Goal: Task Accomplishment & Management: Manage account settings

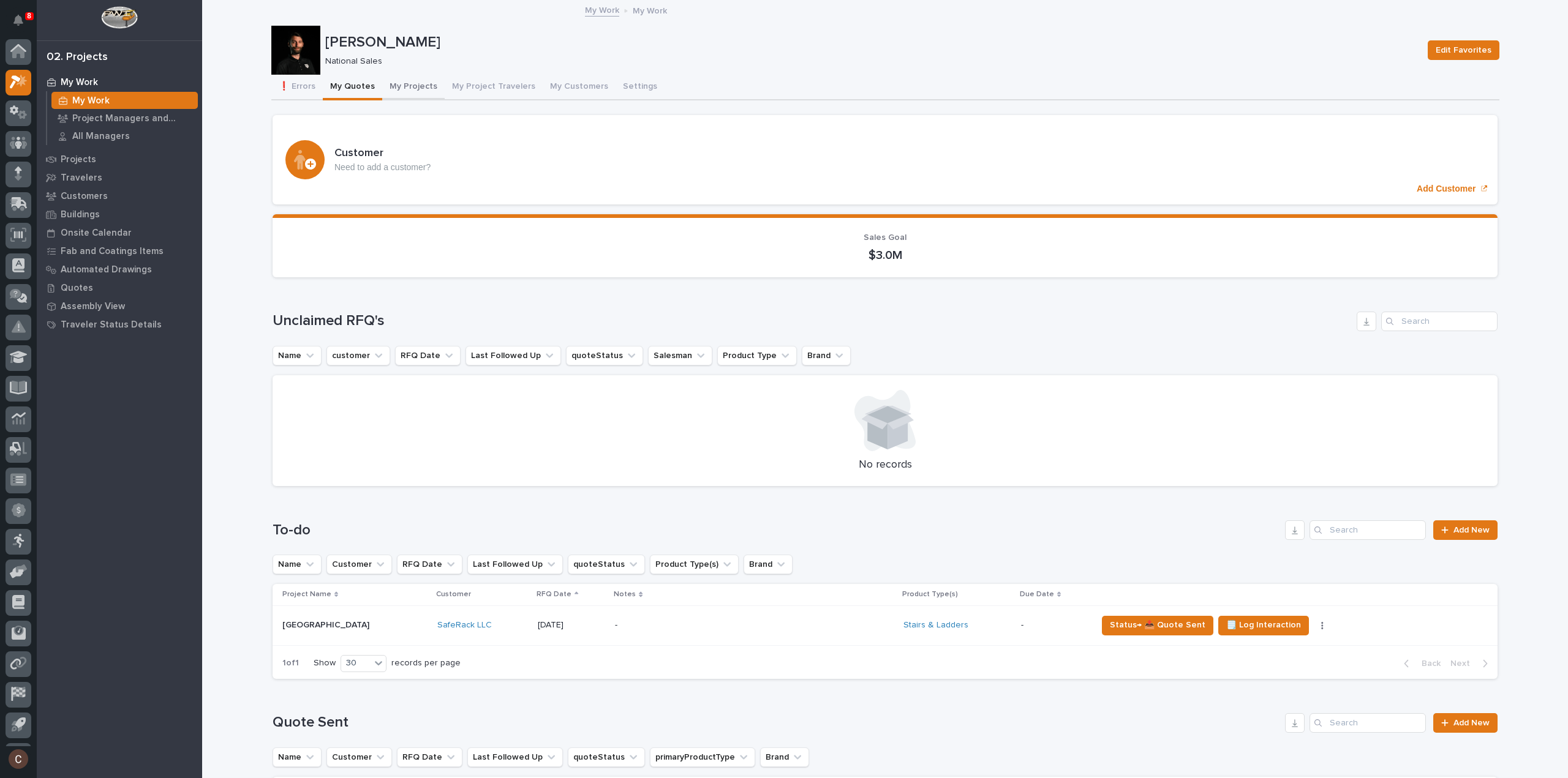
scroll to position [27, 0]
click at [412, 84] on button "My Projects" at bounding box center [413, 87] width 62 height 25
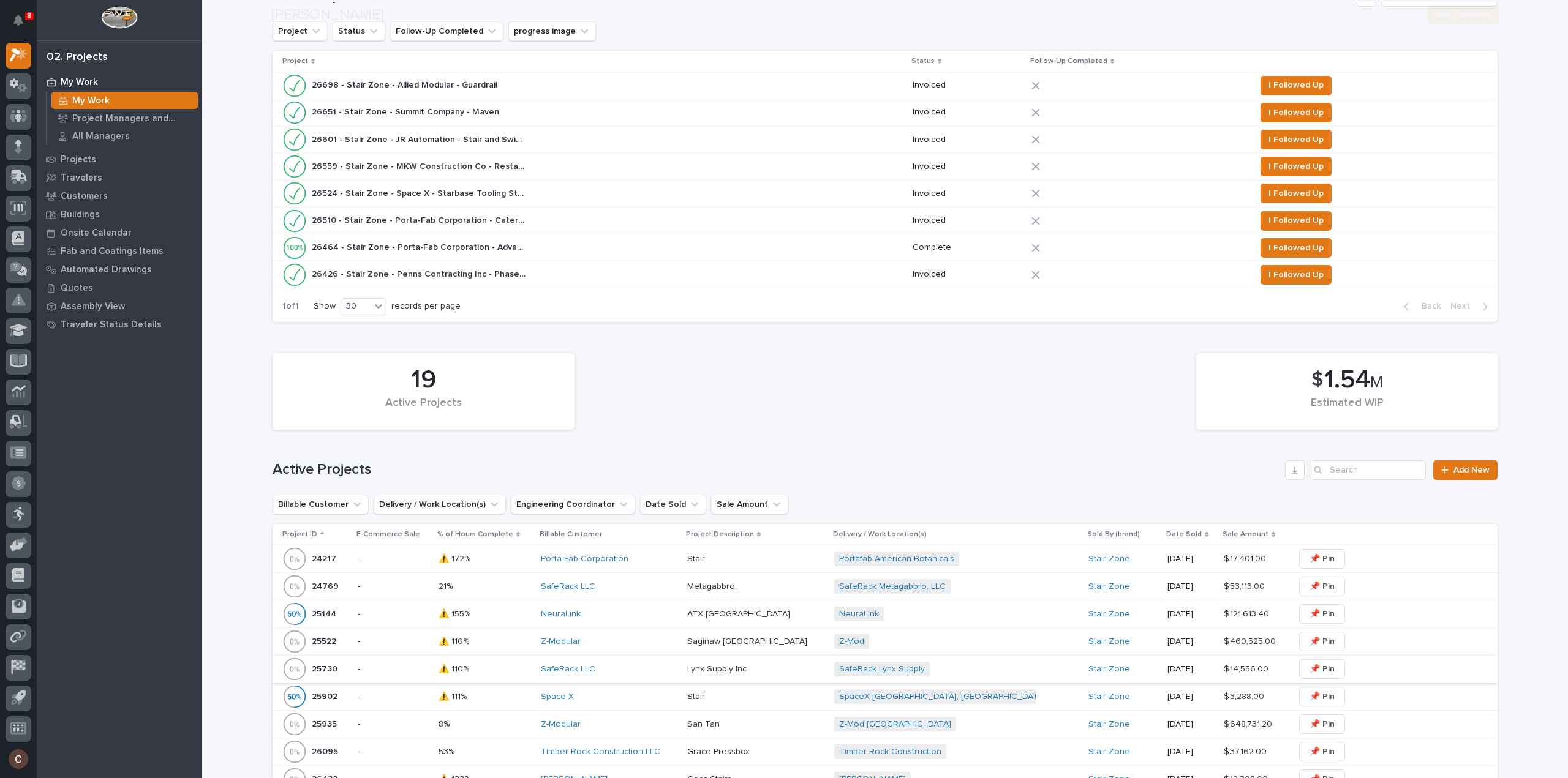
scroll to position [490, 0]
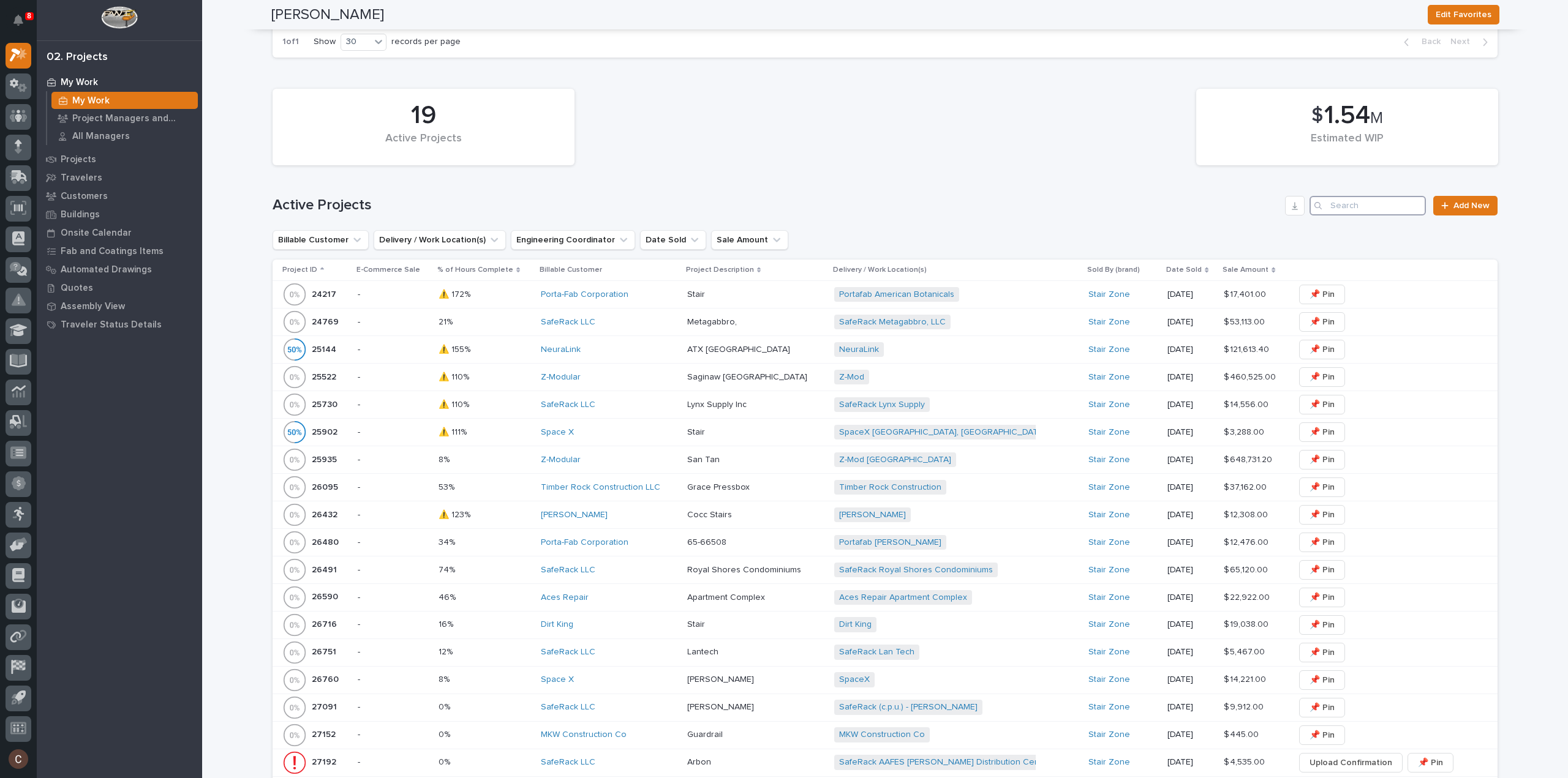
click at [1343, 208] on input "Search" at bounding box center [1367, 206] width 116 height 19
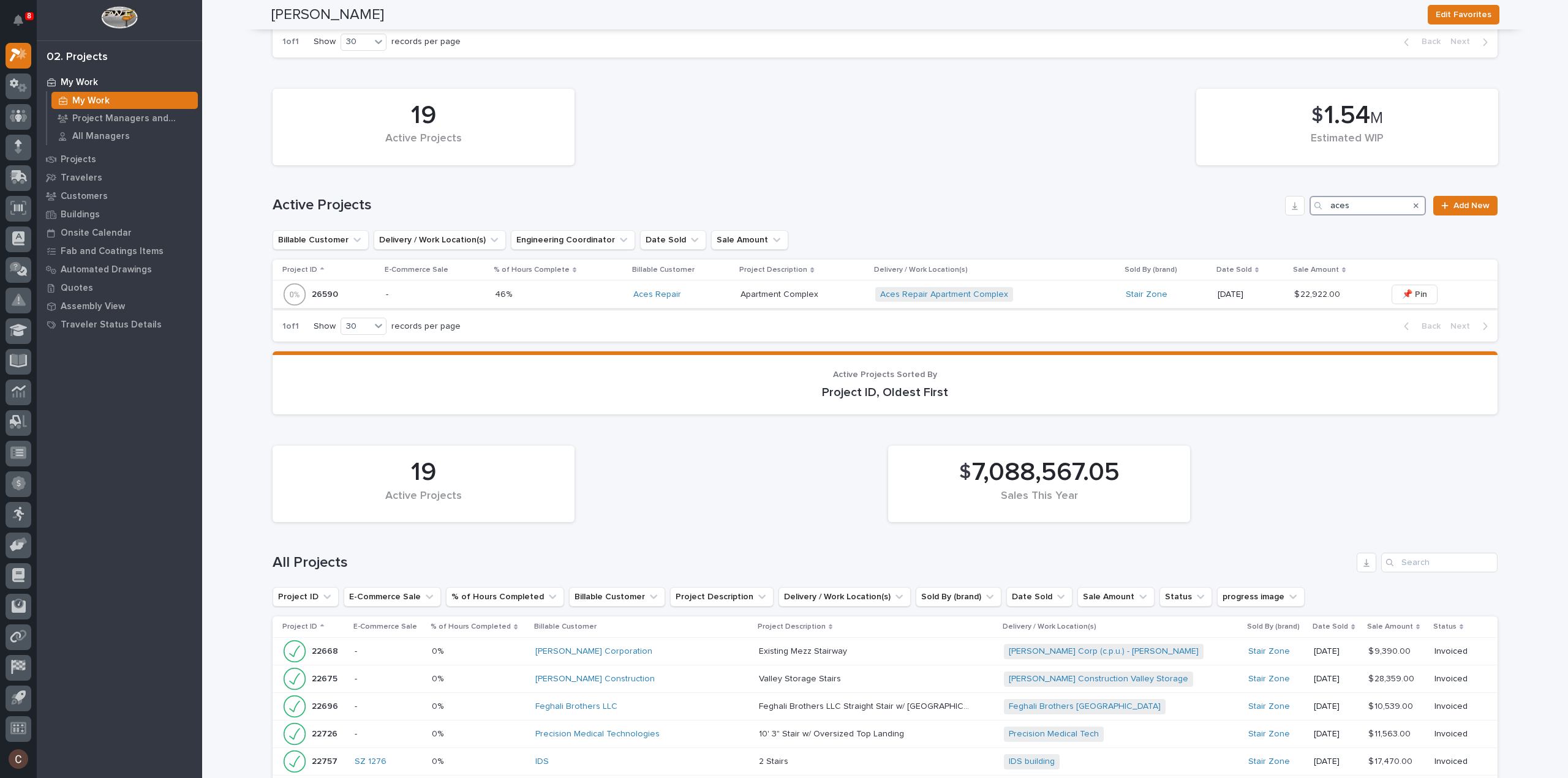
type input "aces"
click at [695, 289] on div "Aces Repair" at bounding box center [682, 294] width 98 height 11
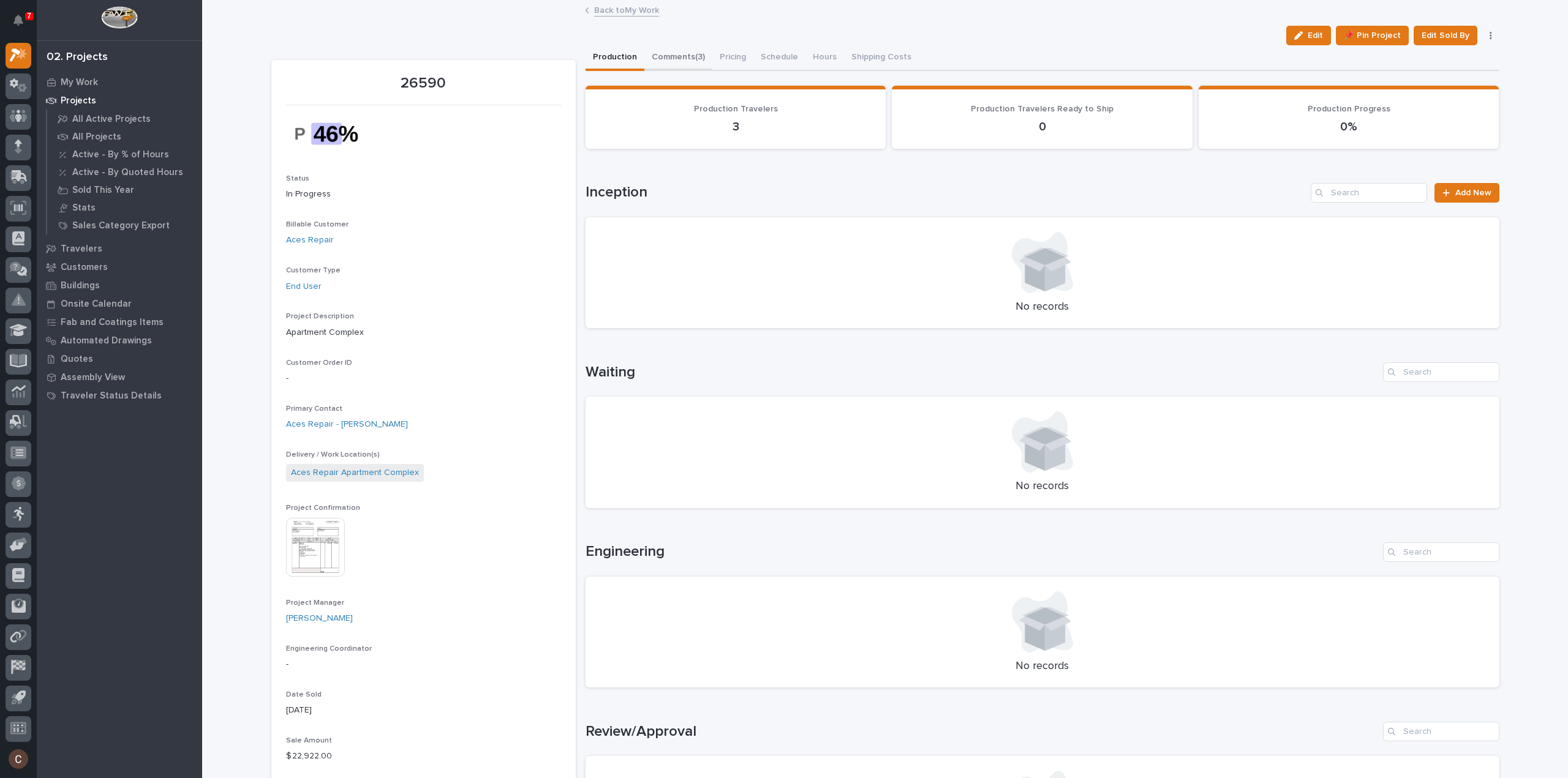
click at [686, 66] on button "Comments (3)" at bounding box center [678, 58] width 68 height 25
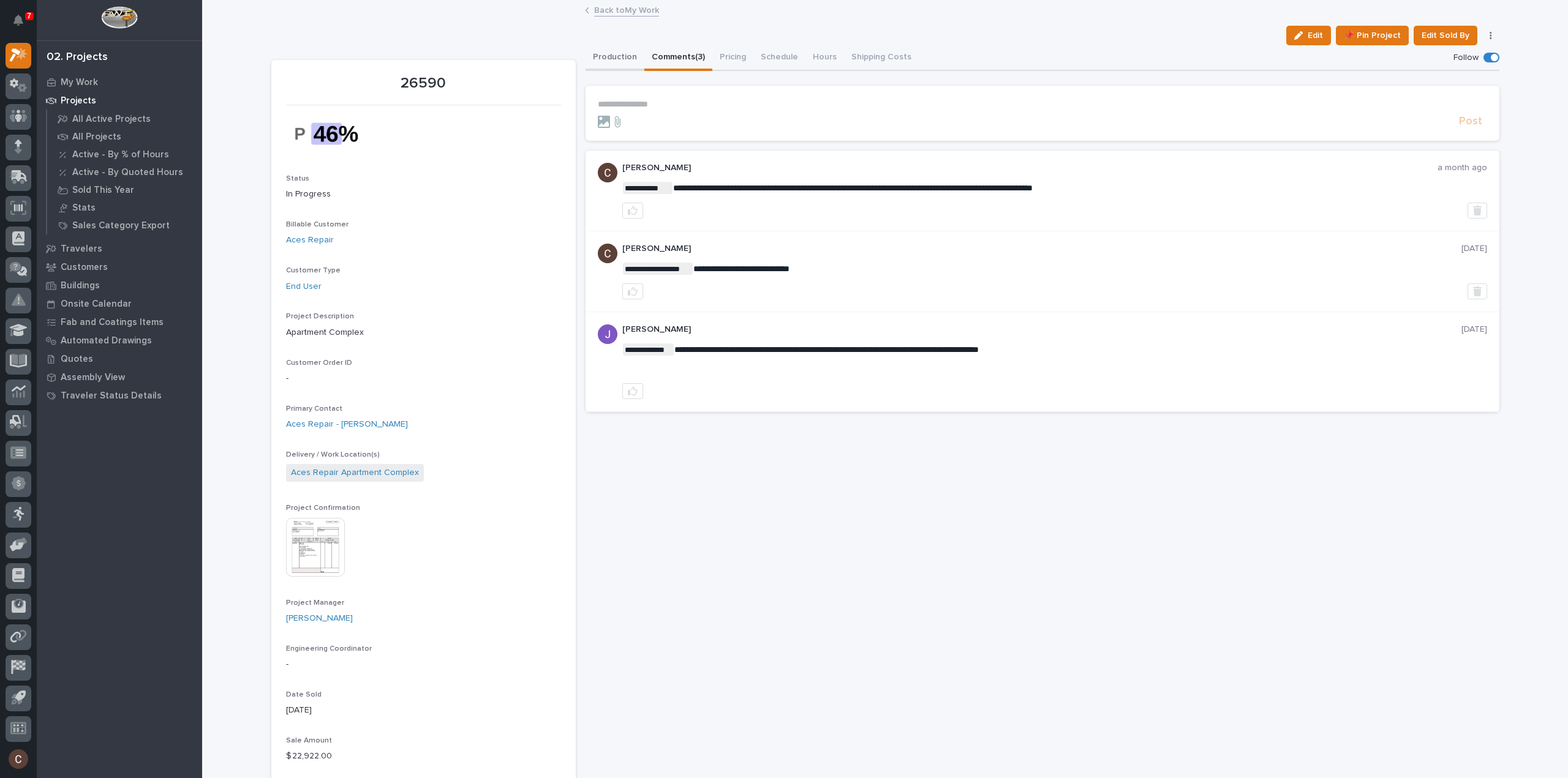
click at [607, 47] on button "Production" at bounding box center [615, 58] width 59 height 25
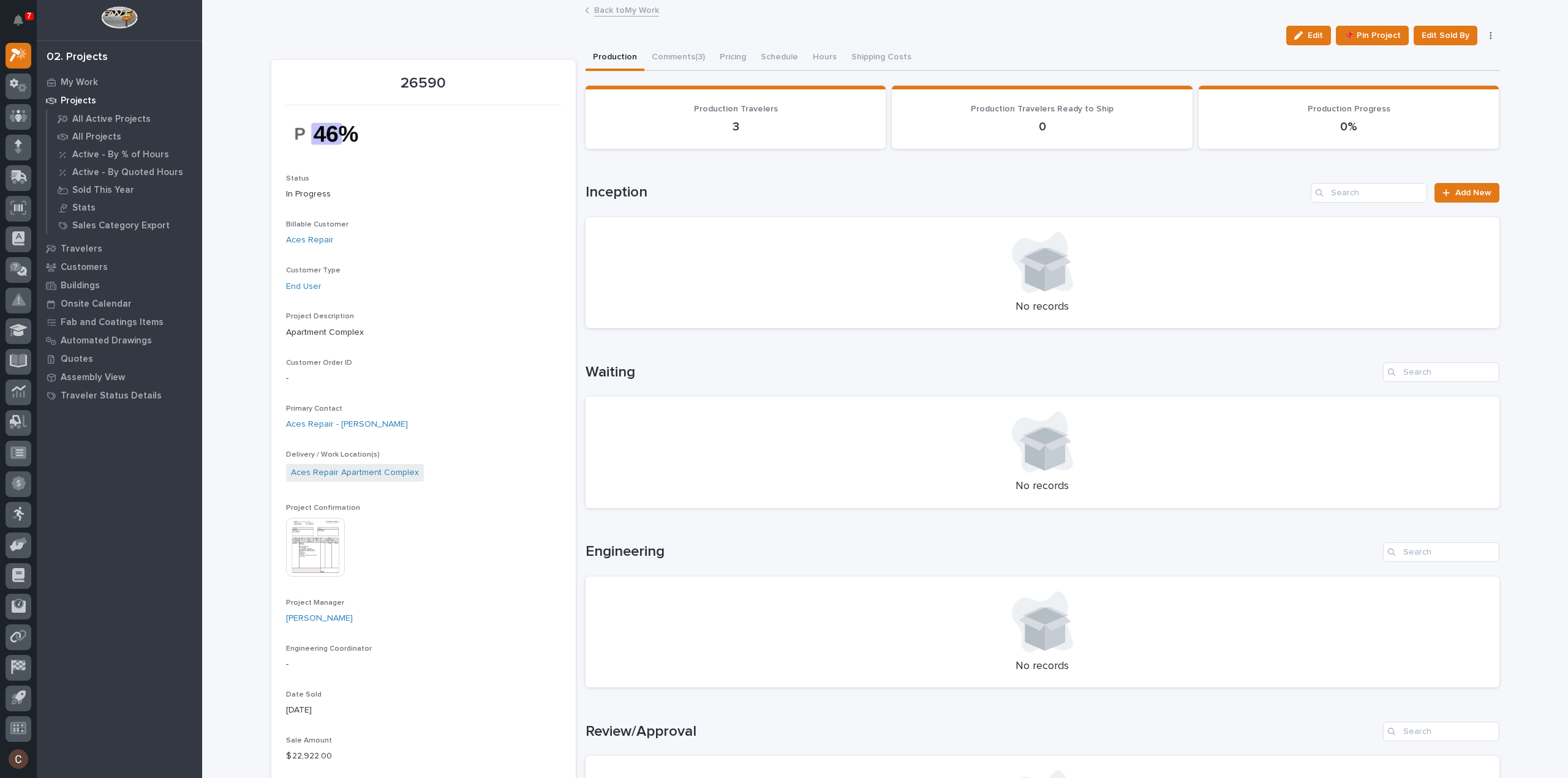
click at [609, 55] on button "Production" at bounding box center [615, 58] width 59 height 25
click at [677, 54] on button "Comments (3)" at bounding box center [678, 58] width 68 height 25
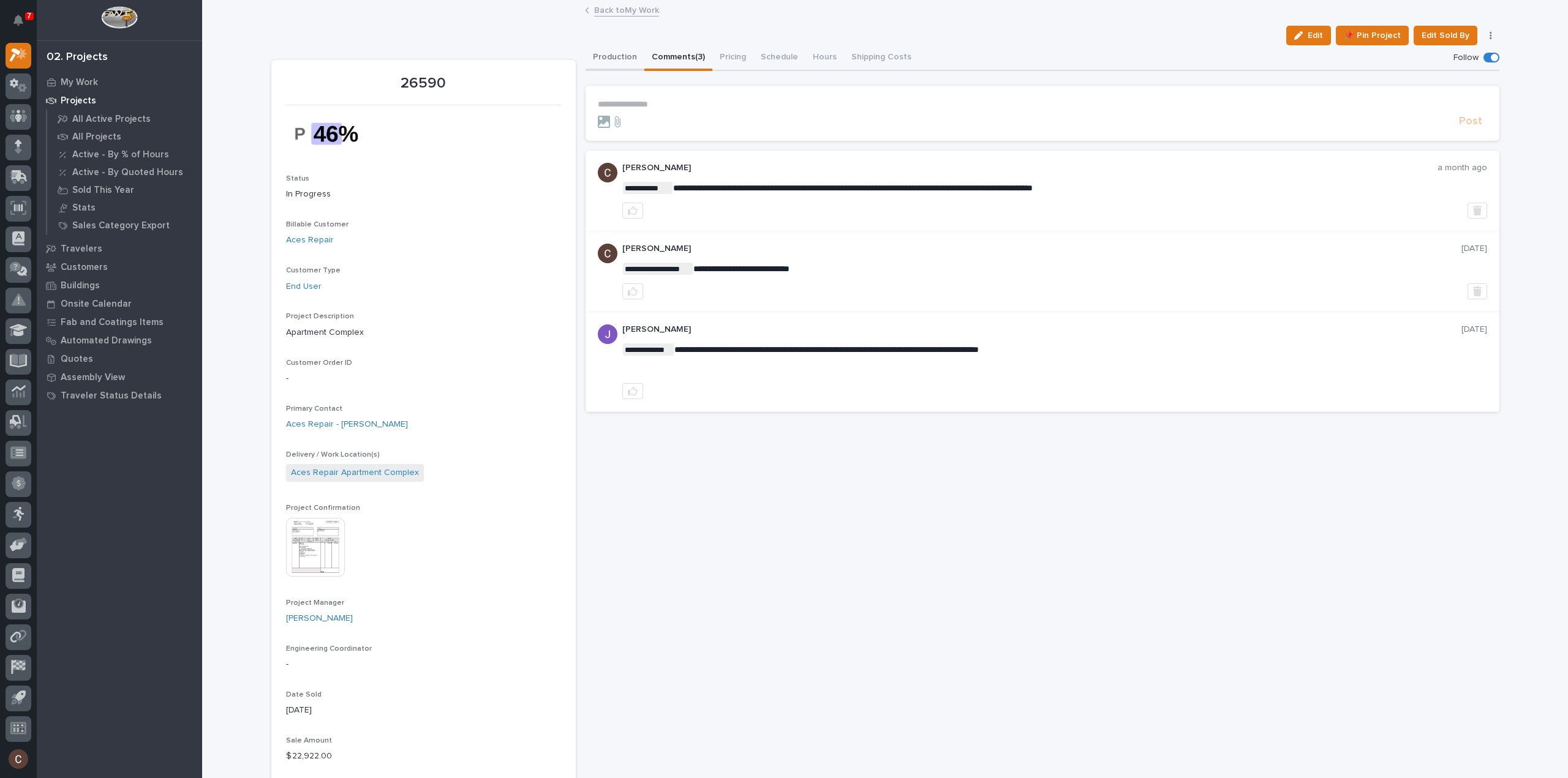
click at [599, 48] on button "Production" at bounding box center [615, 58] width 59 height 25
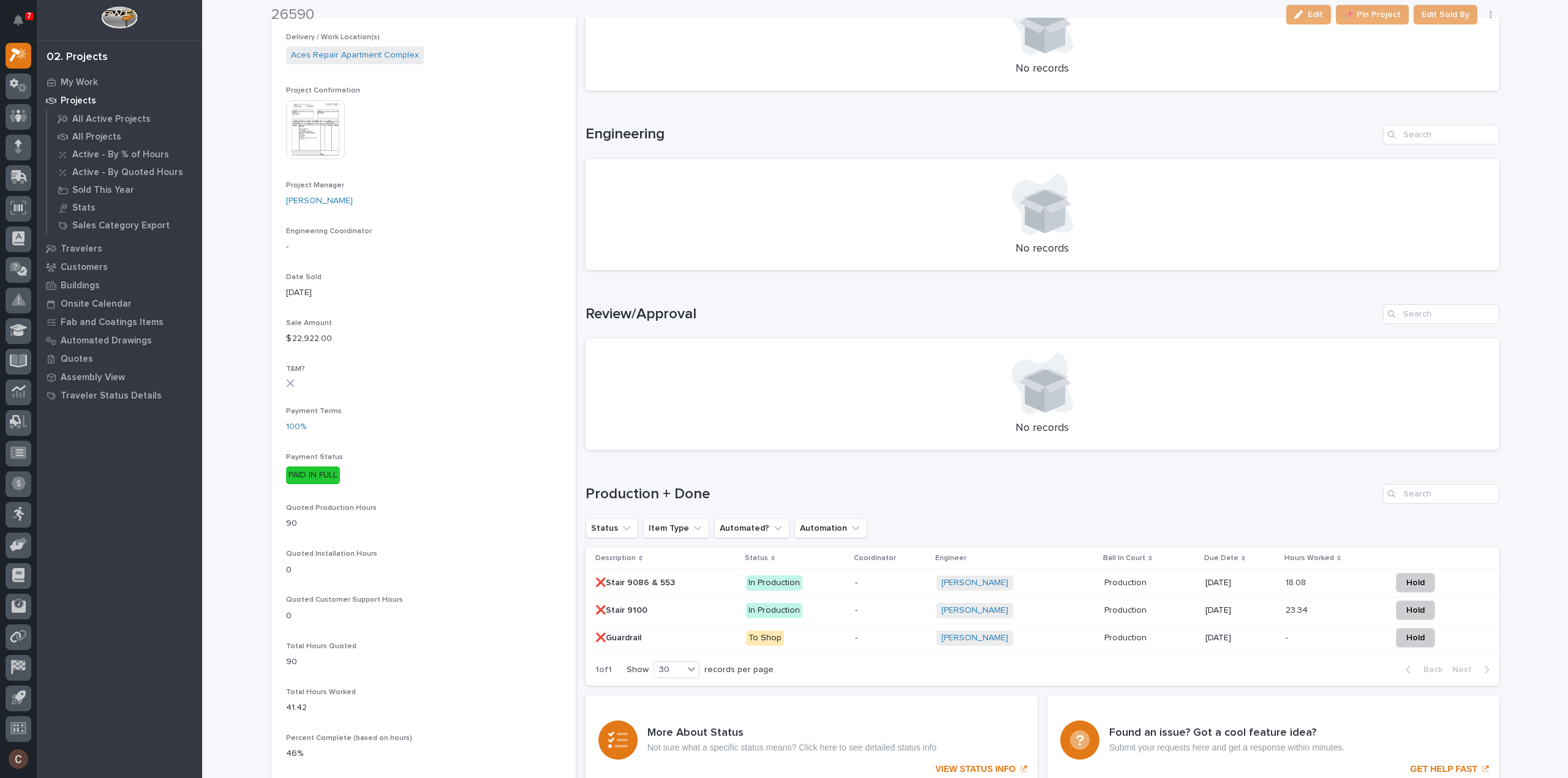
scroll to position [429, 0]
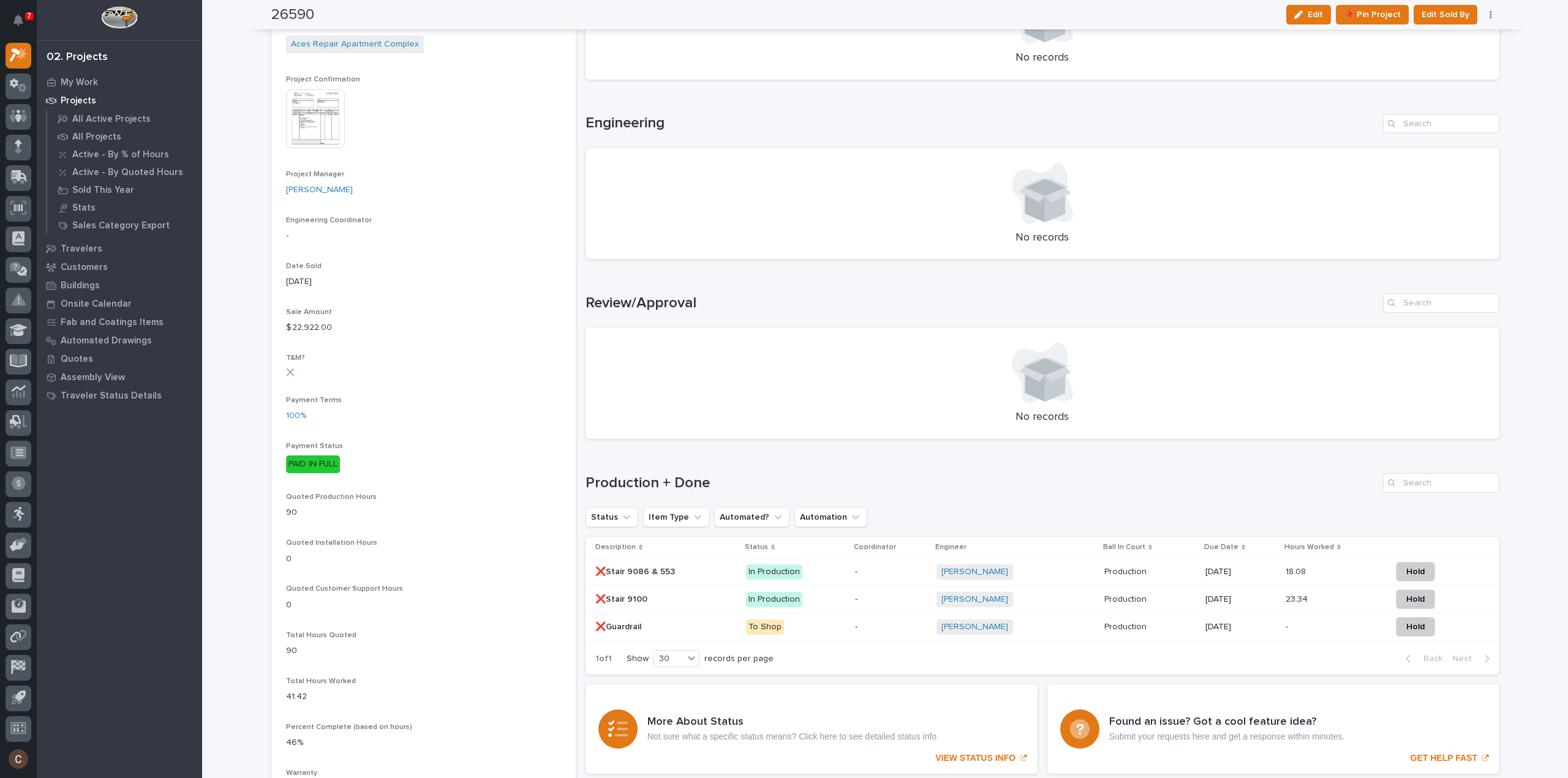
click at [816, 577] on p "In Production" at bounding box center [795, 571] width 99 height 15
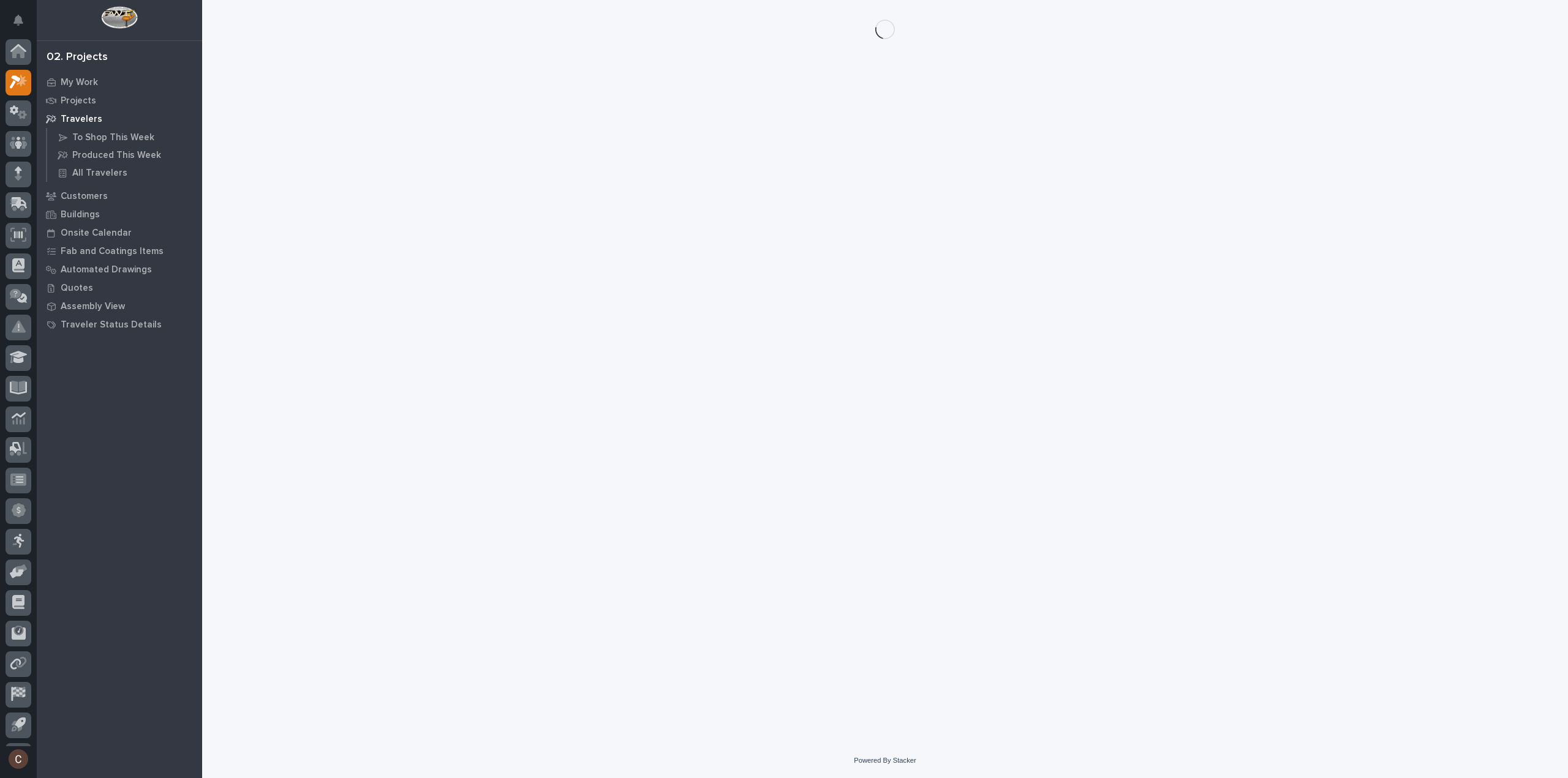
scroll to position [27, 0]
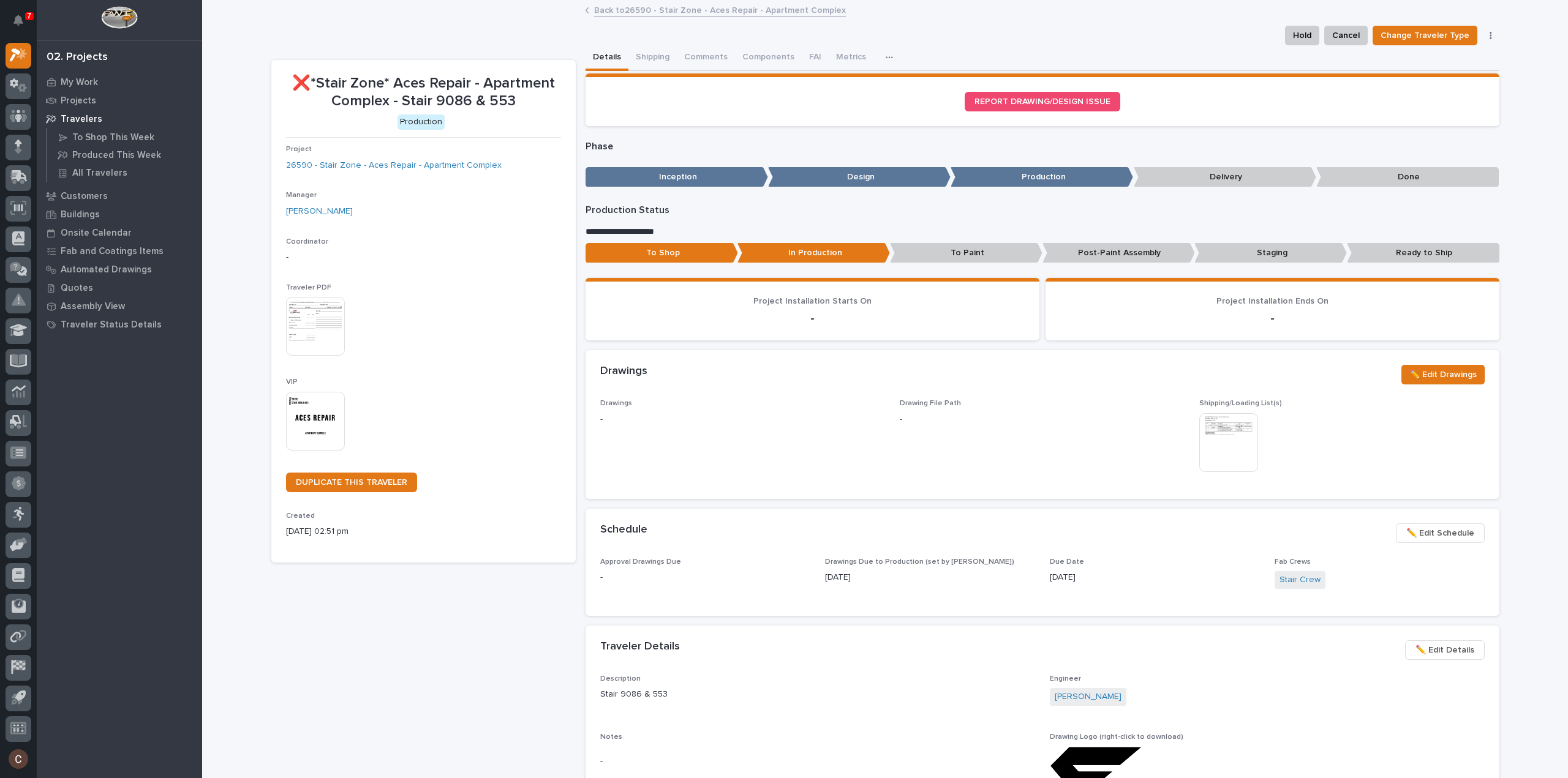
click at [626, 15] on link "Back to 26590 - Stair Zone - Aces Repair - Apartment Complex" at bounding box center [720, 10] width 252 height 14
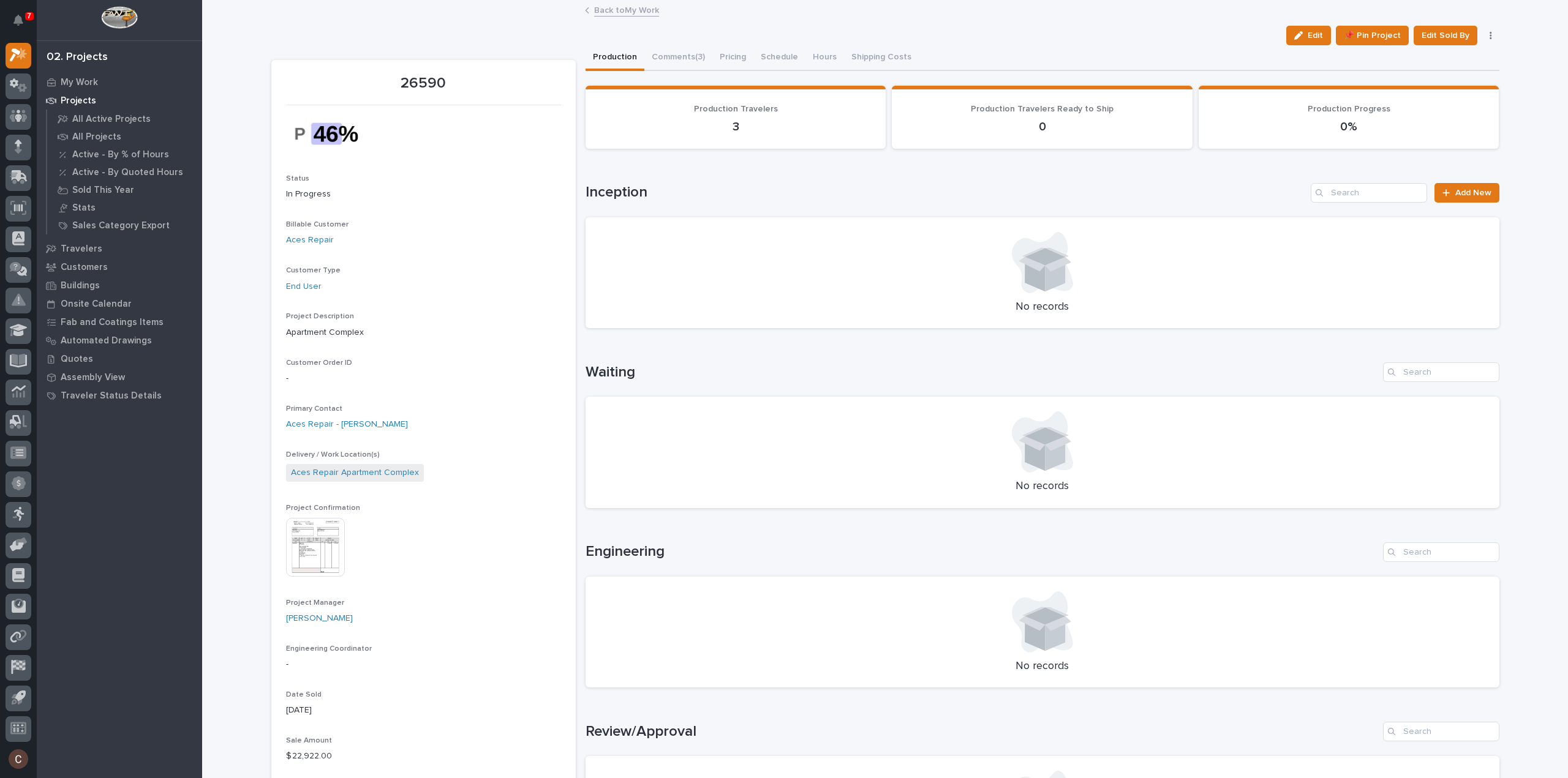
scroll to position [306, 0]
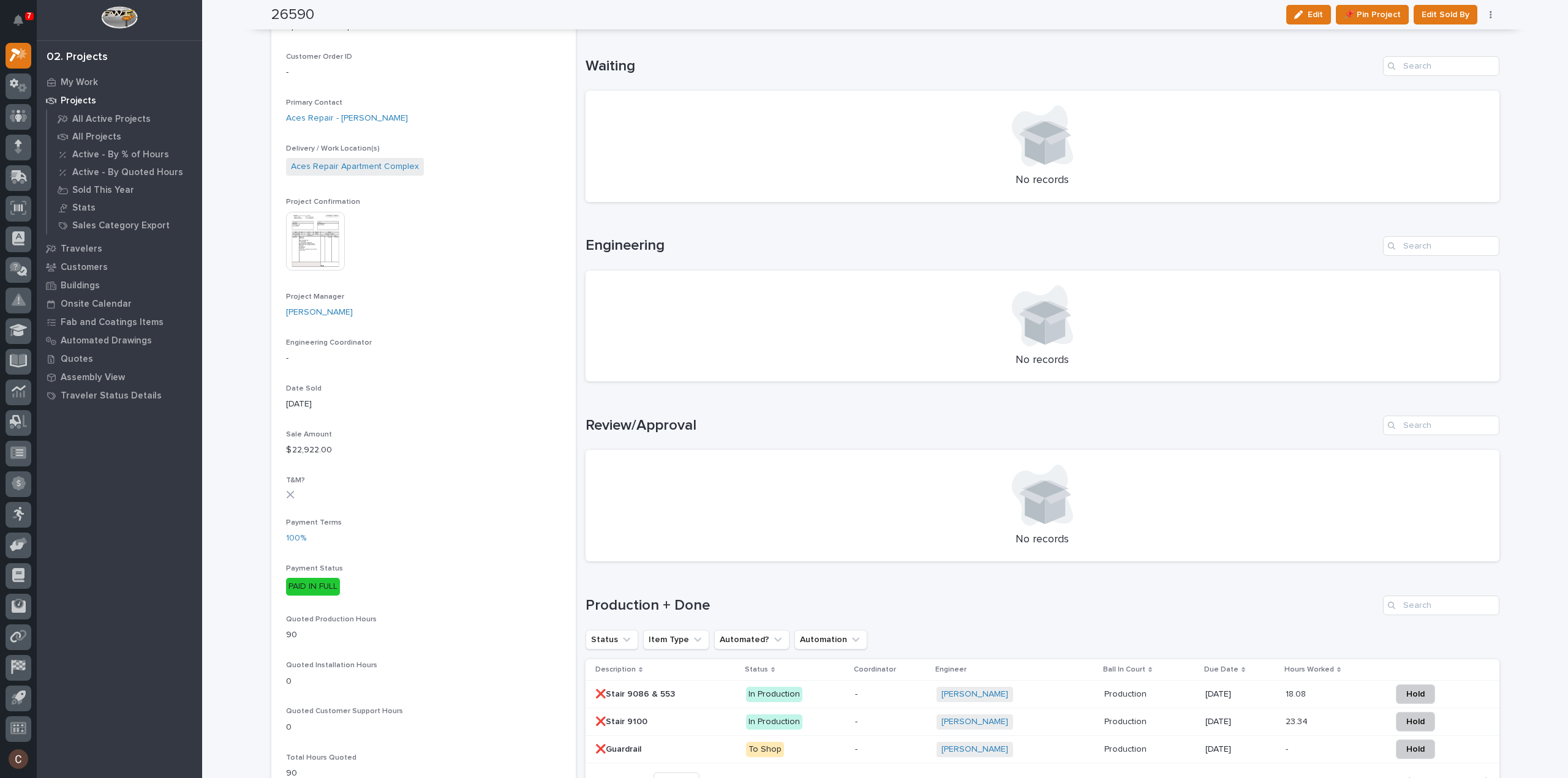
click at [687, 707] on td "❌Stair 9086 & 553 ❌Stair 9086 & 553" at bounding box center [663, 694] width 156 height 27
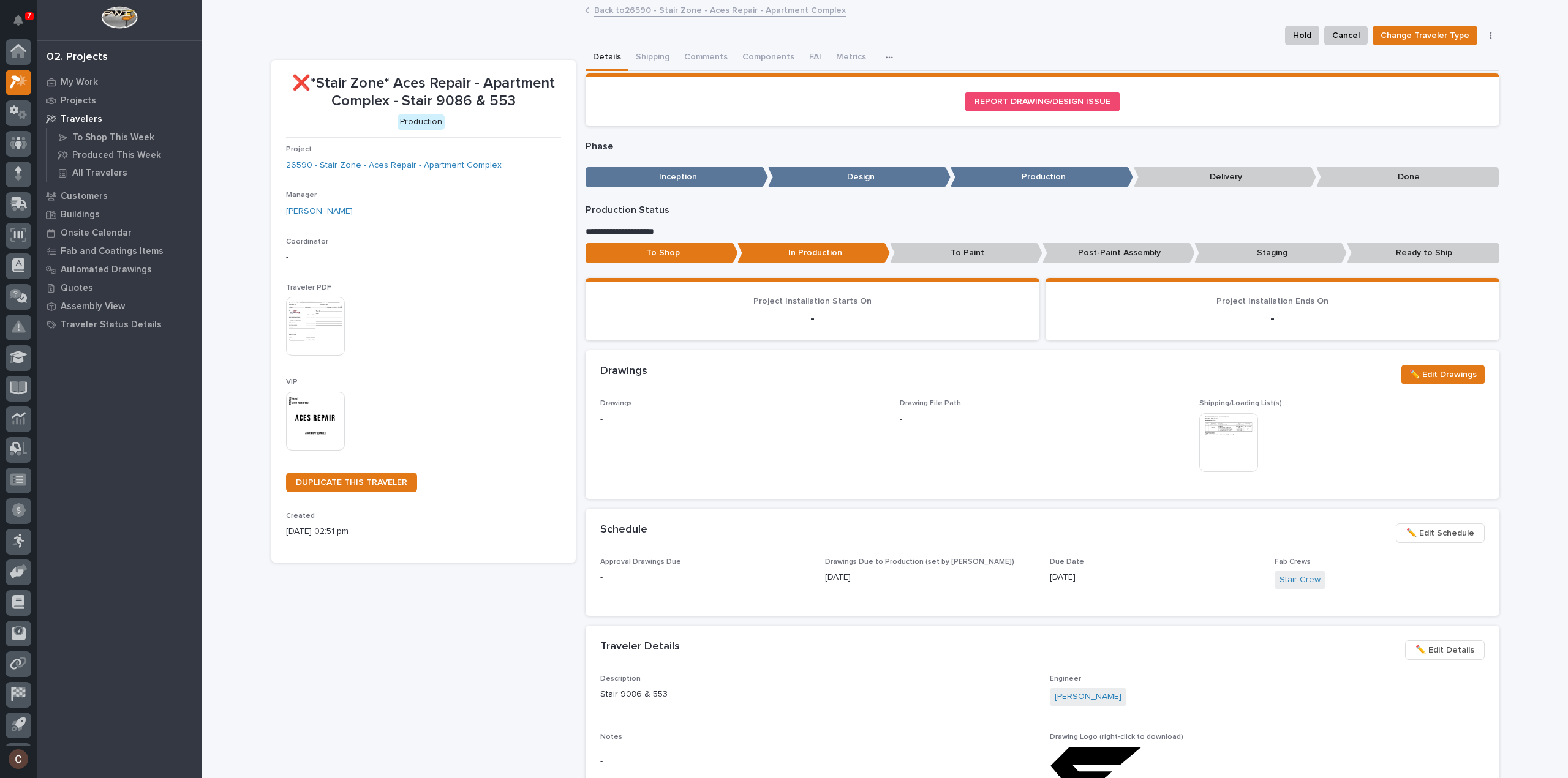
scroll to position [27, 0]
click at [636, 6] on link "Back to 26590 - Stair Zone - Aces Repair - Apartment Complex" at bounding box center [720, 10] width 252 height 14
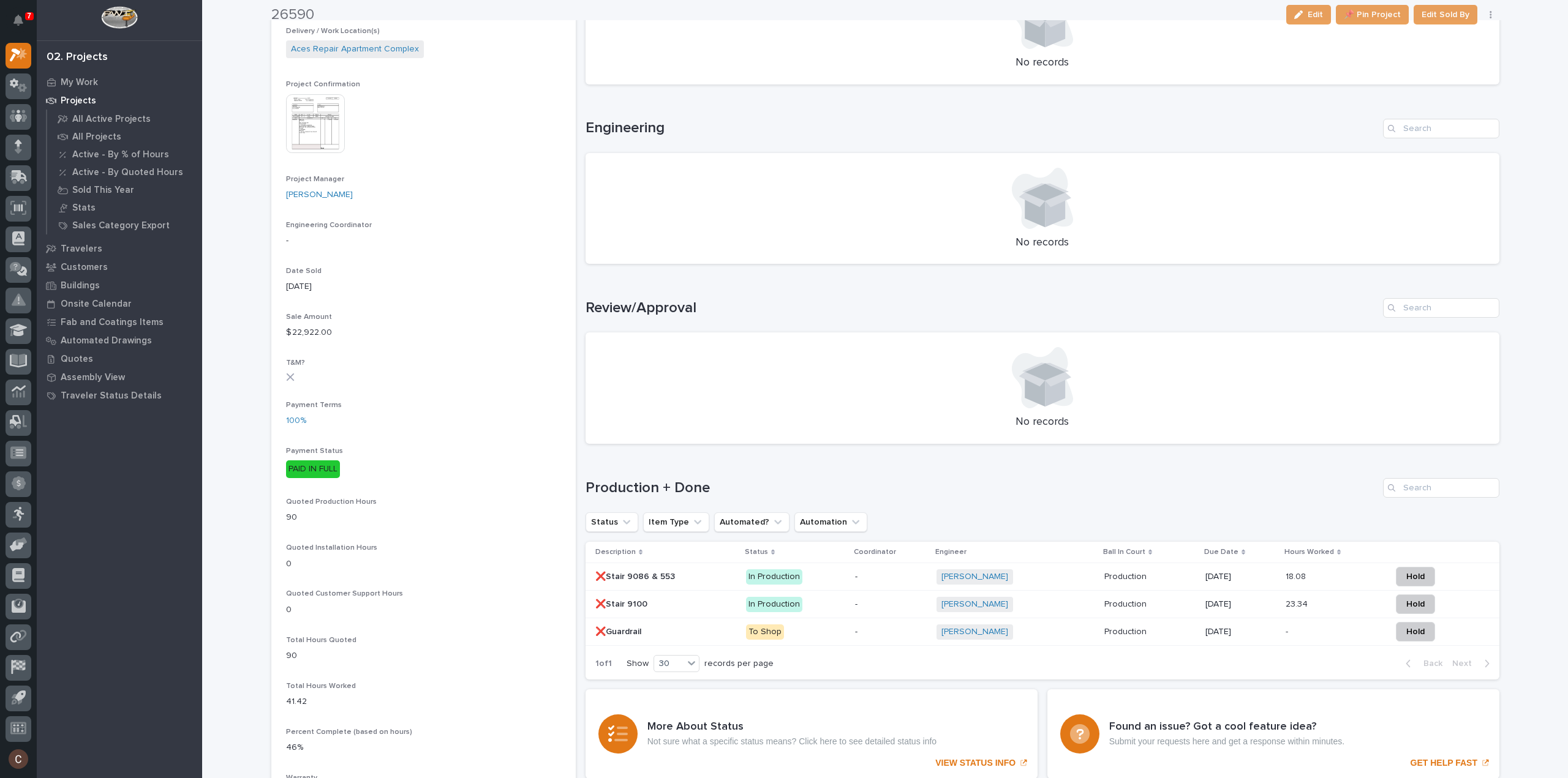
scroll to position [429, 0]
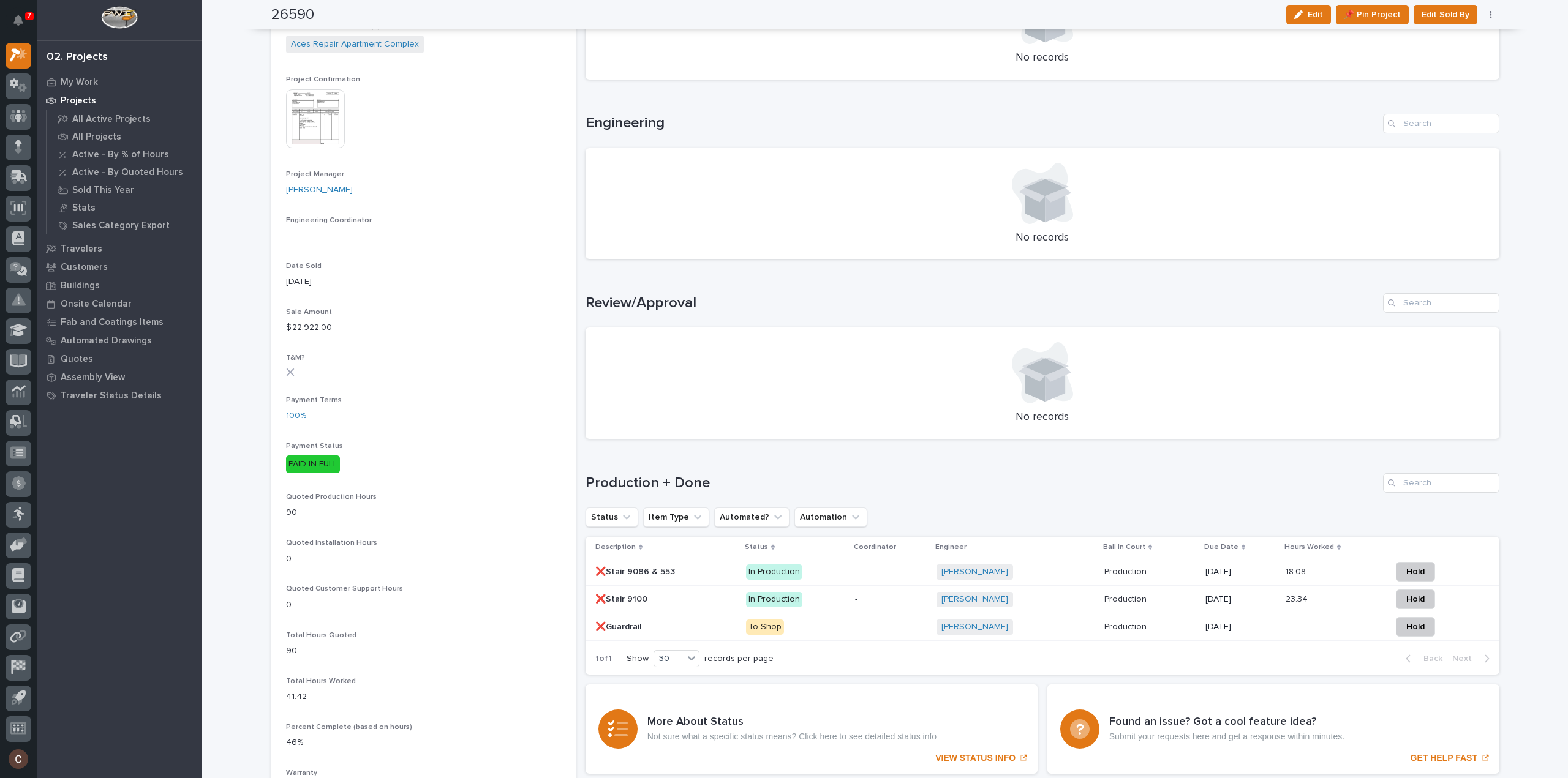
click at [658, 598] on p at bounding box center [666, 600] width 141 height 11
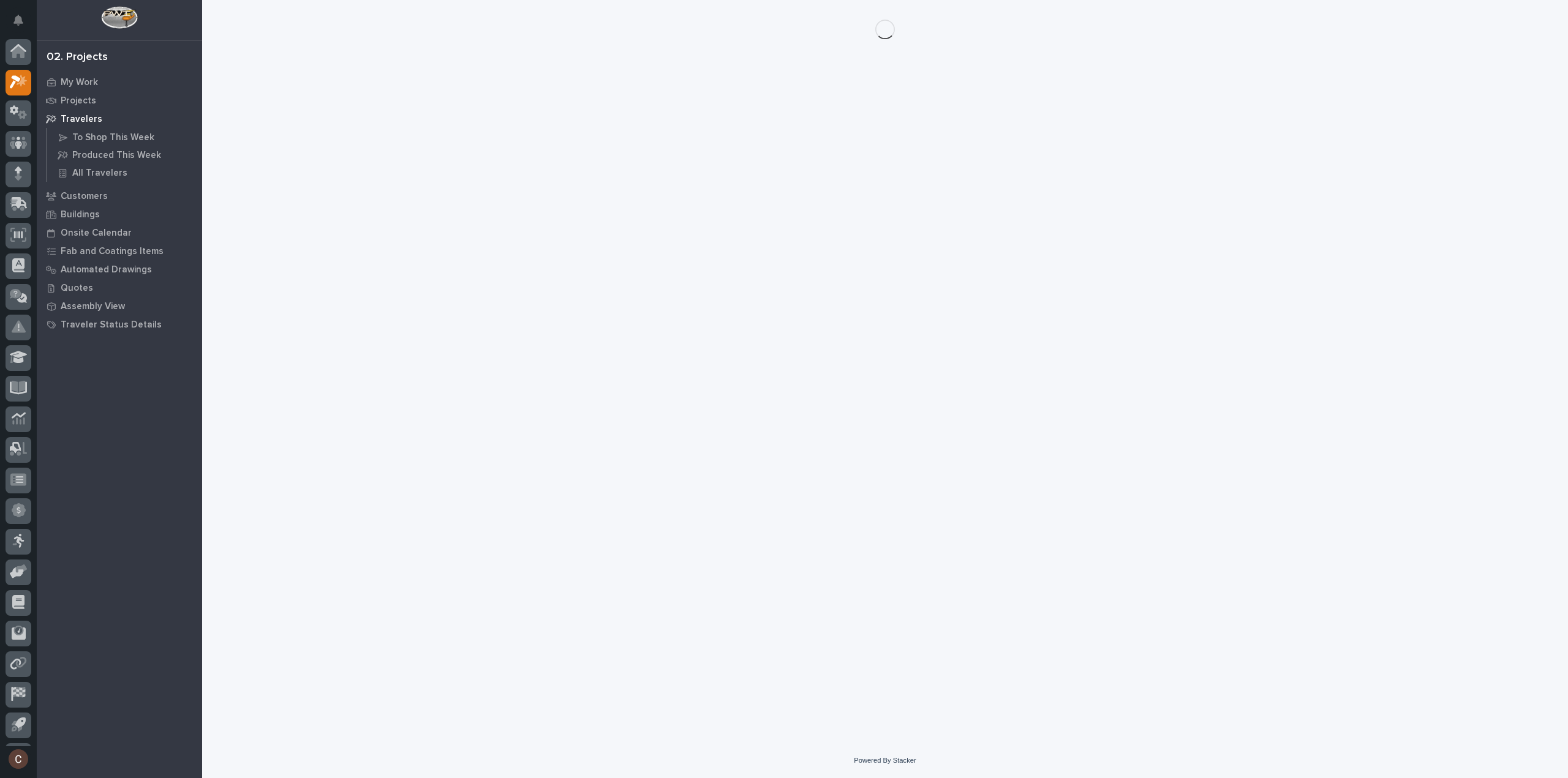
scroll to position [27, 0]
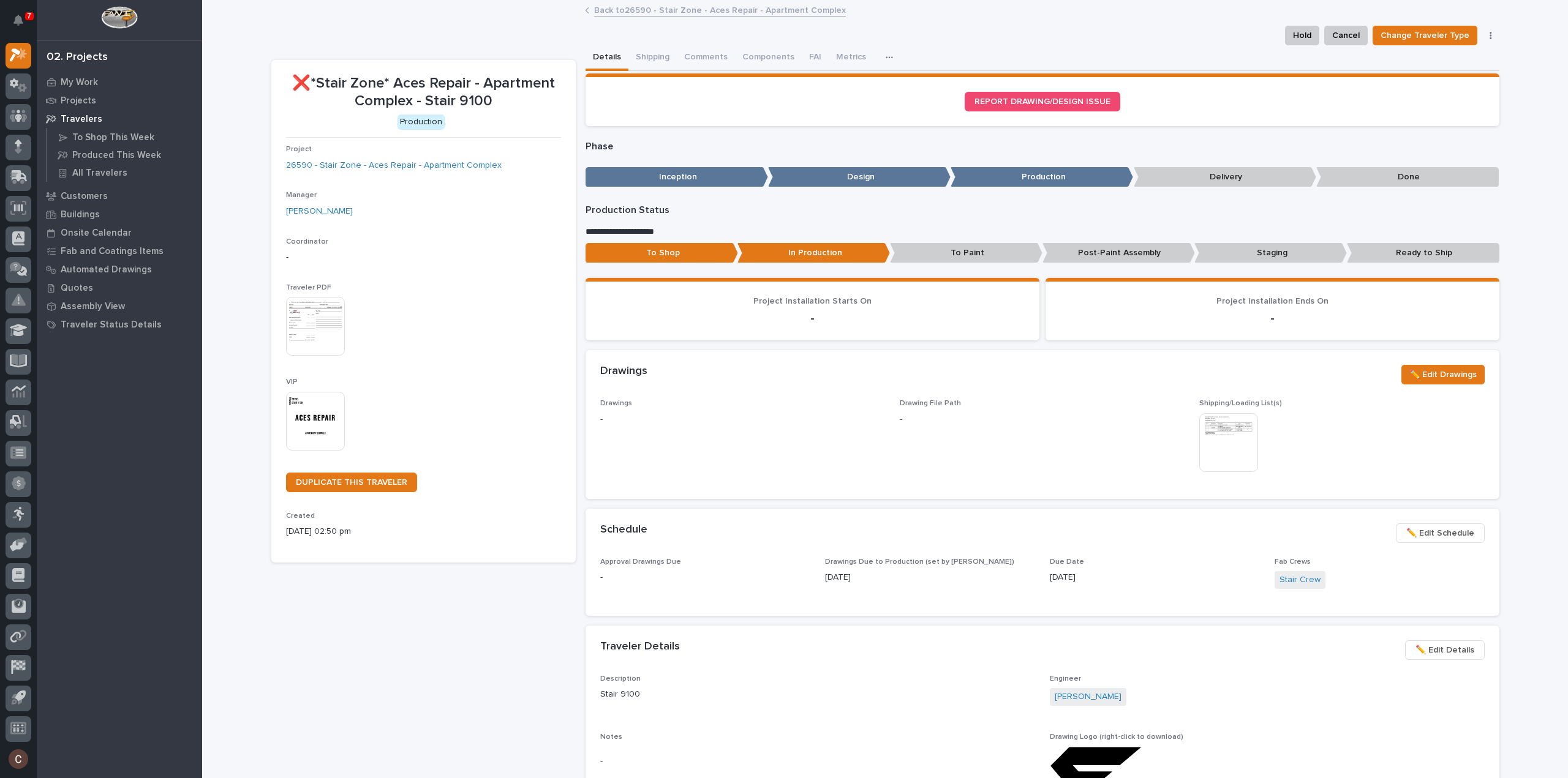
click at [652, 9] on link "Back to 26590 - Stair Zone - Aces Repair - Apartment Complex" at bounding box center [720, 10] width 252 height 14
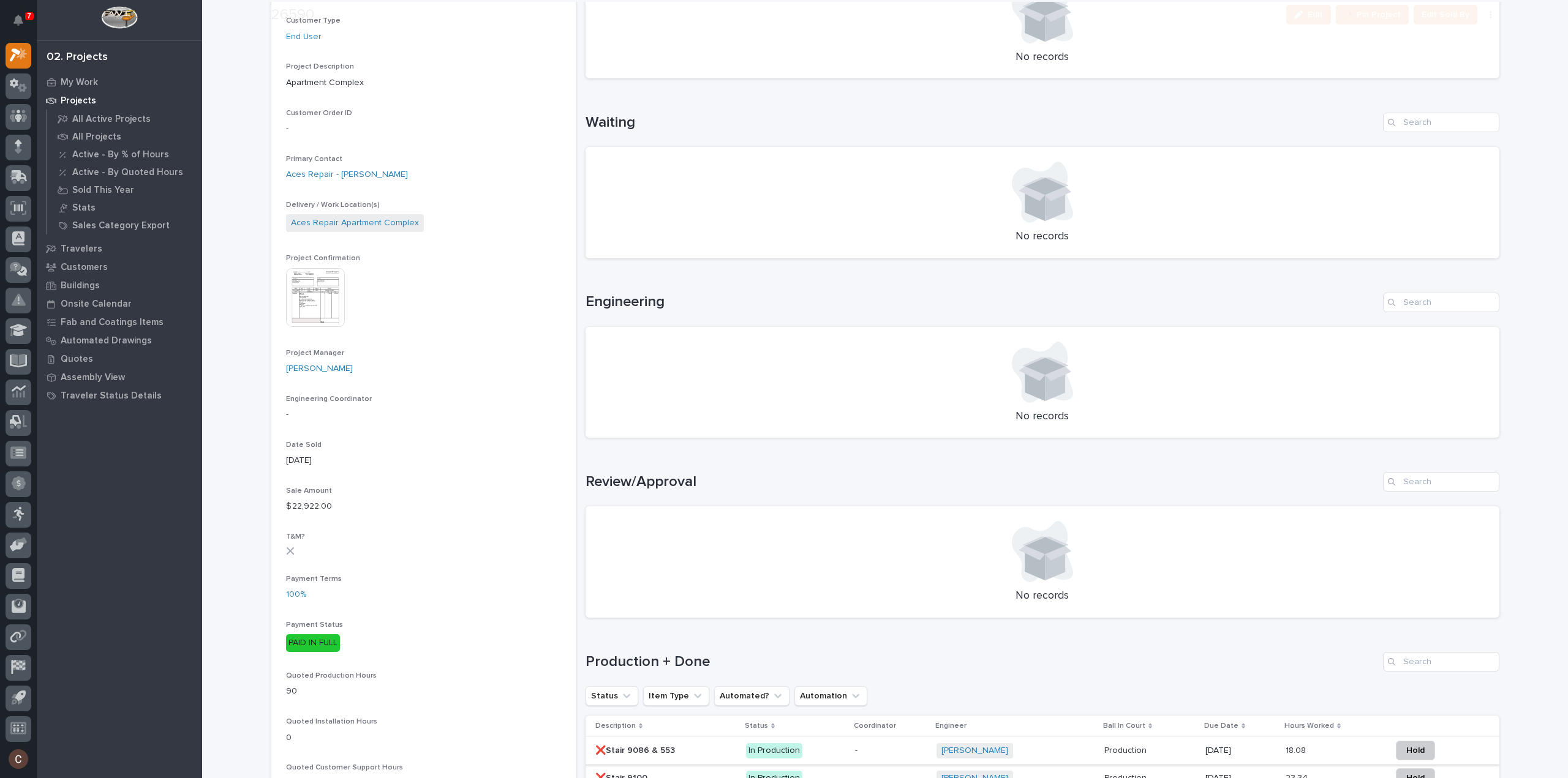
scroll to position [367, 0]
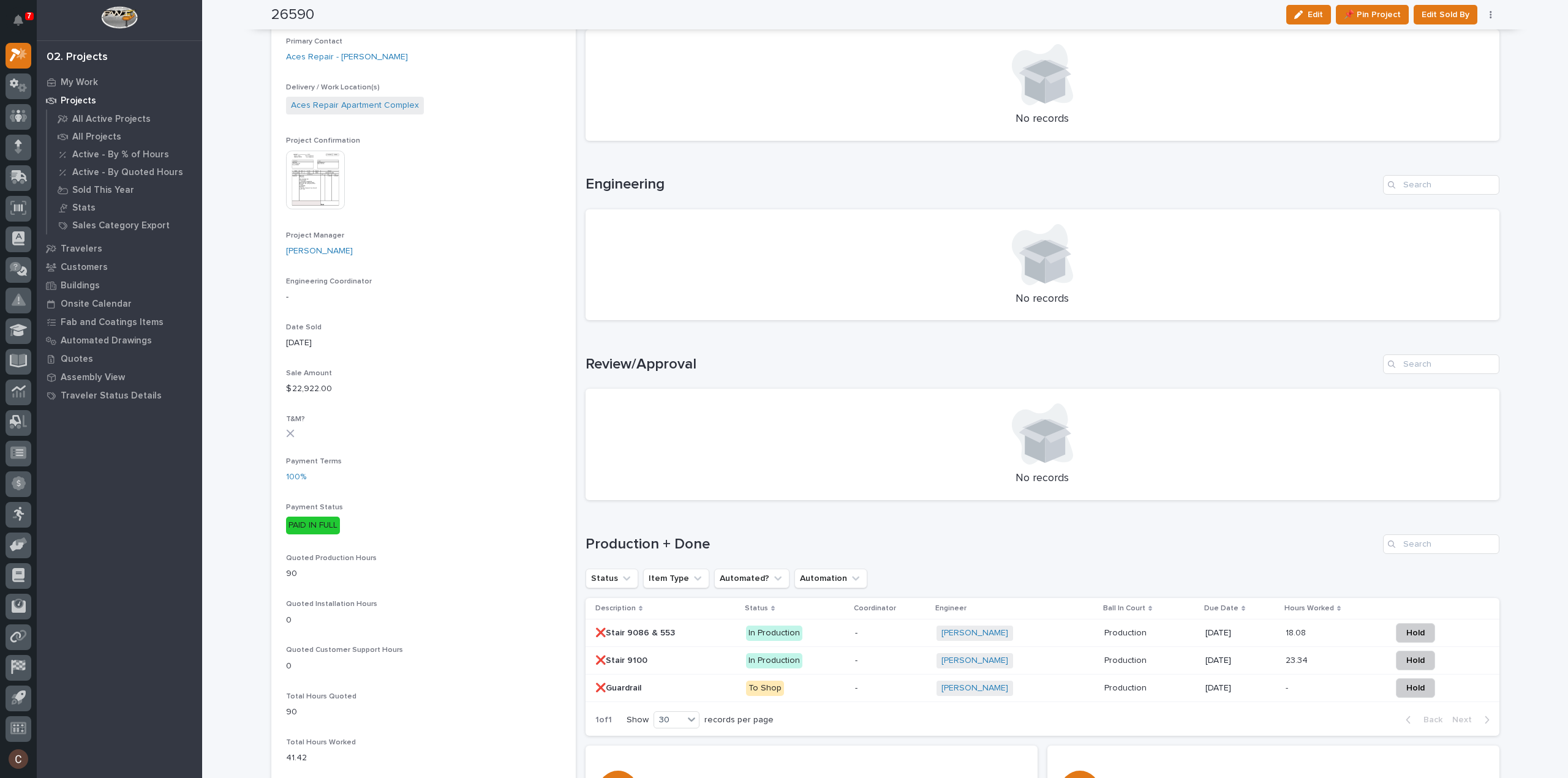
click at [675, 692] on p at bounding box center [666, 688] width 141 height 11
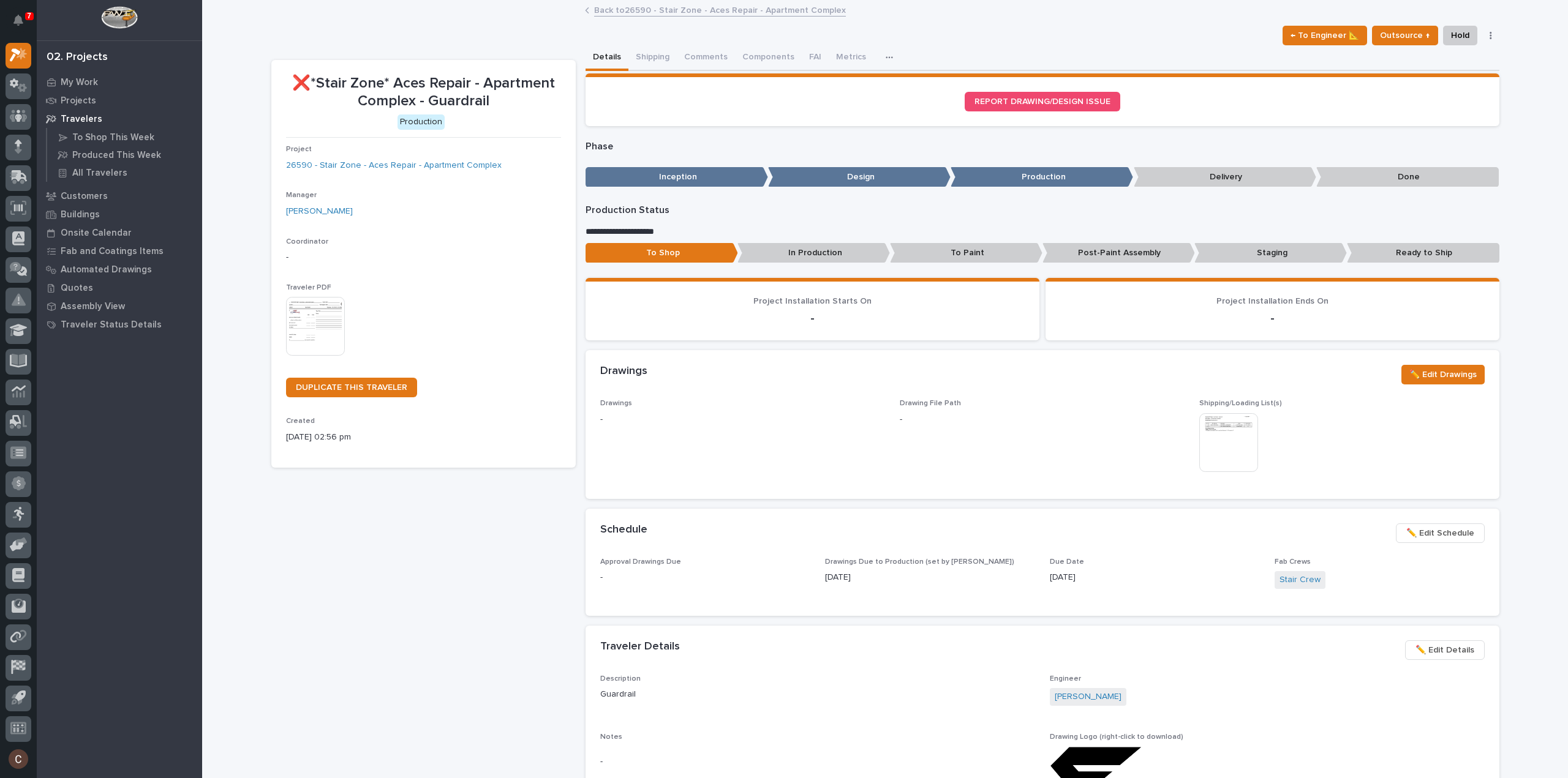
click at [649, 11] on link "Back to 26590 - Stair Zone - Aces Repair - Apartment Complex" at bounding box center [720, 10] width 252 height 14
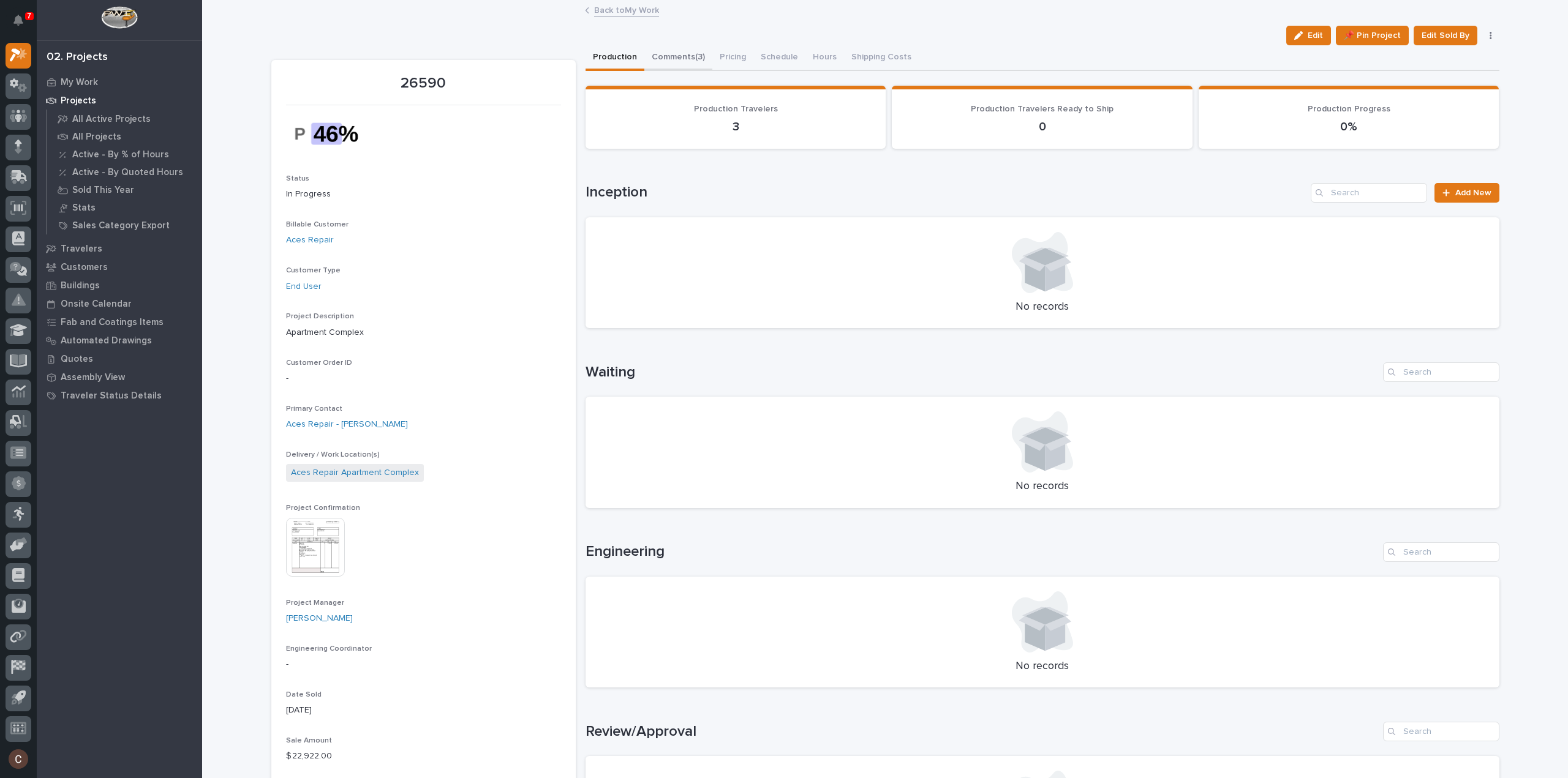
click at [697, 62] on button "Comments (3)" at bounding box center [678, 58] width 68 height 25
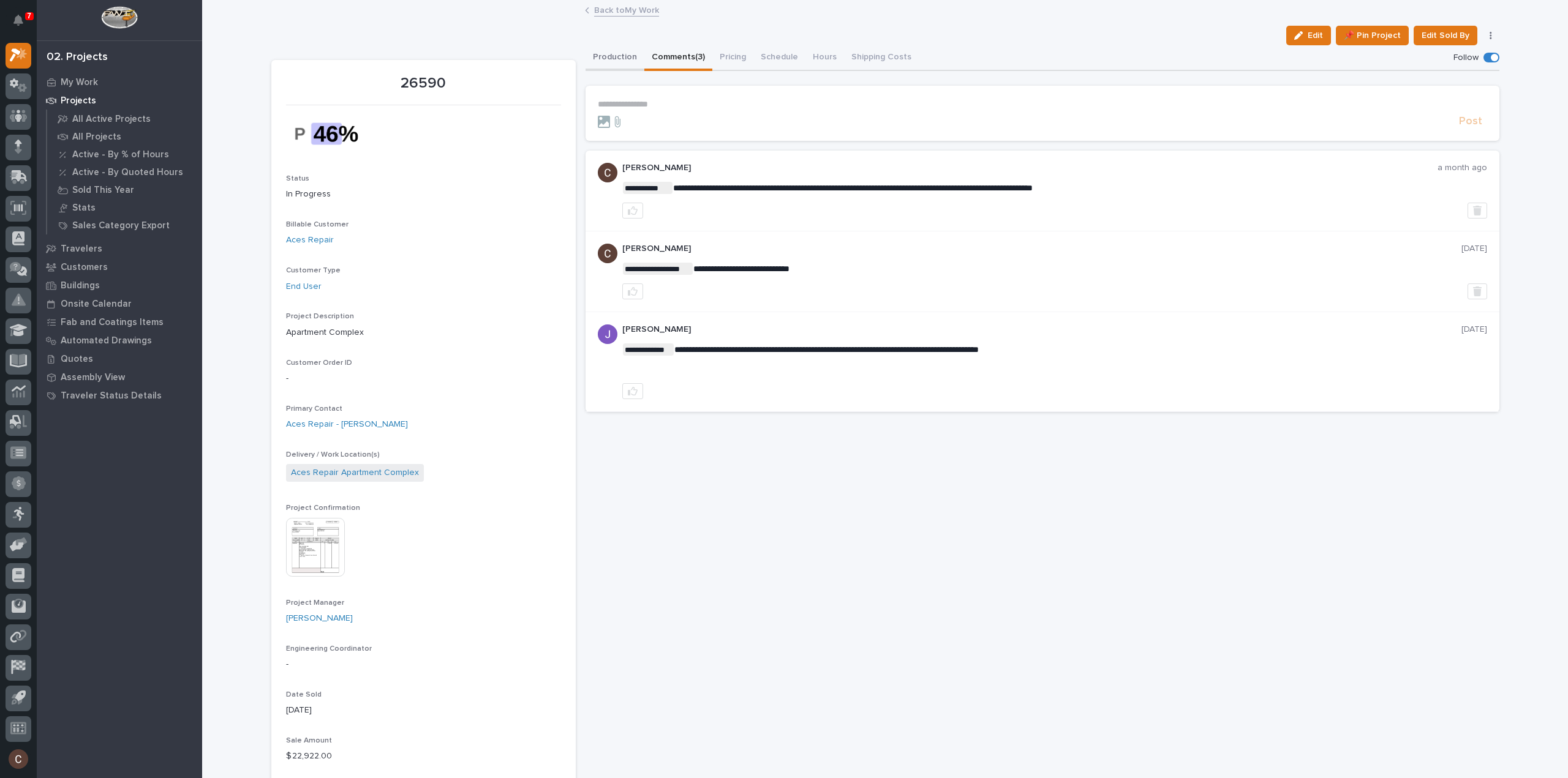
click at [590, 63] on button "Production" at bounding box center [615, 58] width 59 height 25
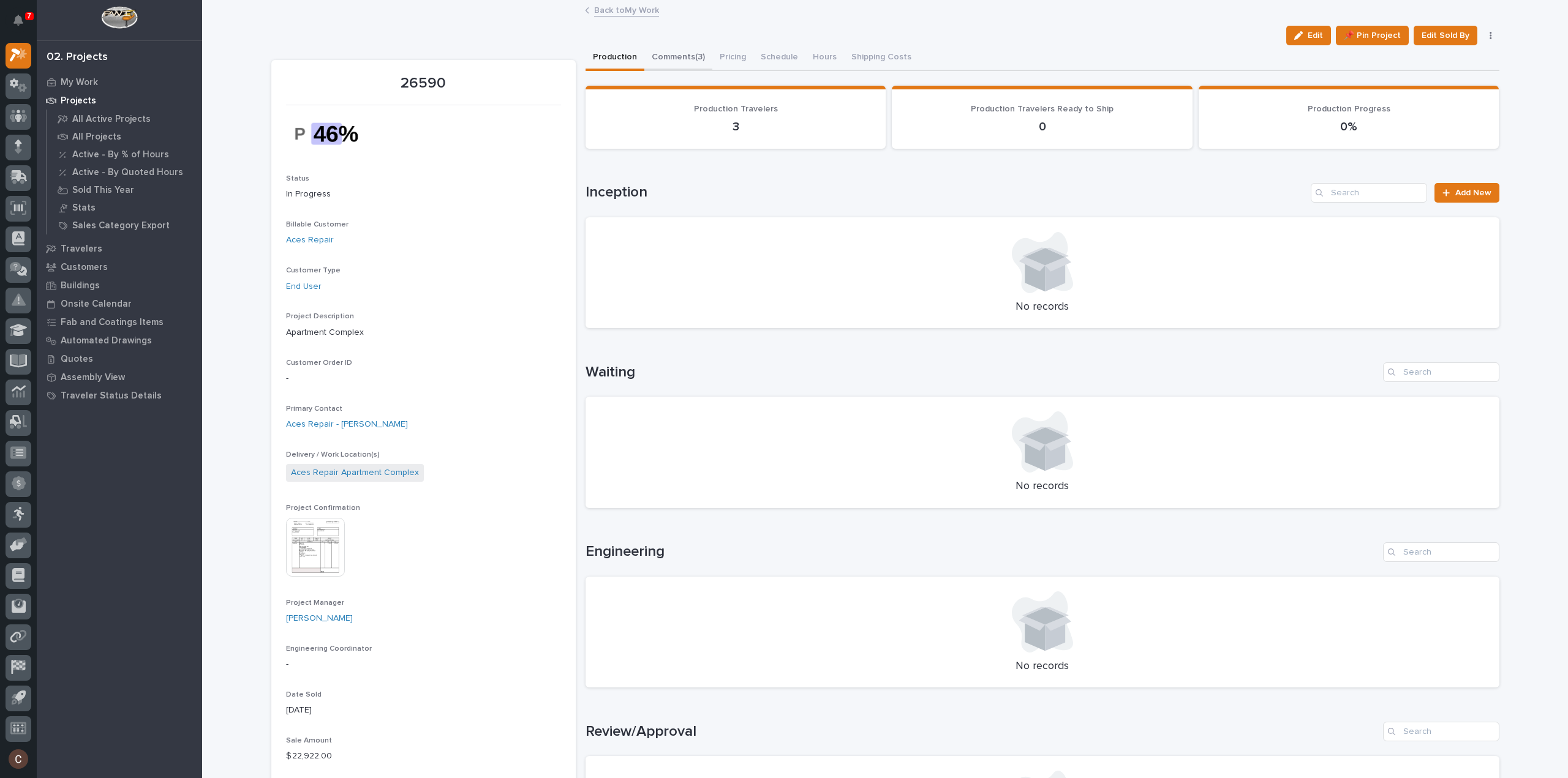
click at [667, 55] on button "Comments (3)" at bounding box center [678, 58] width 68 height 25
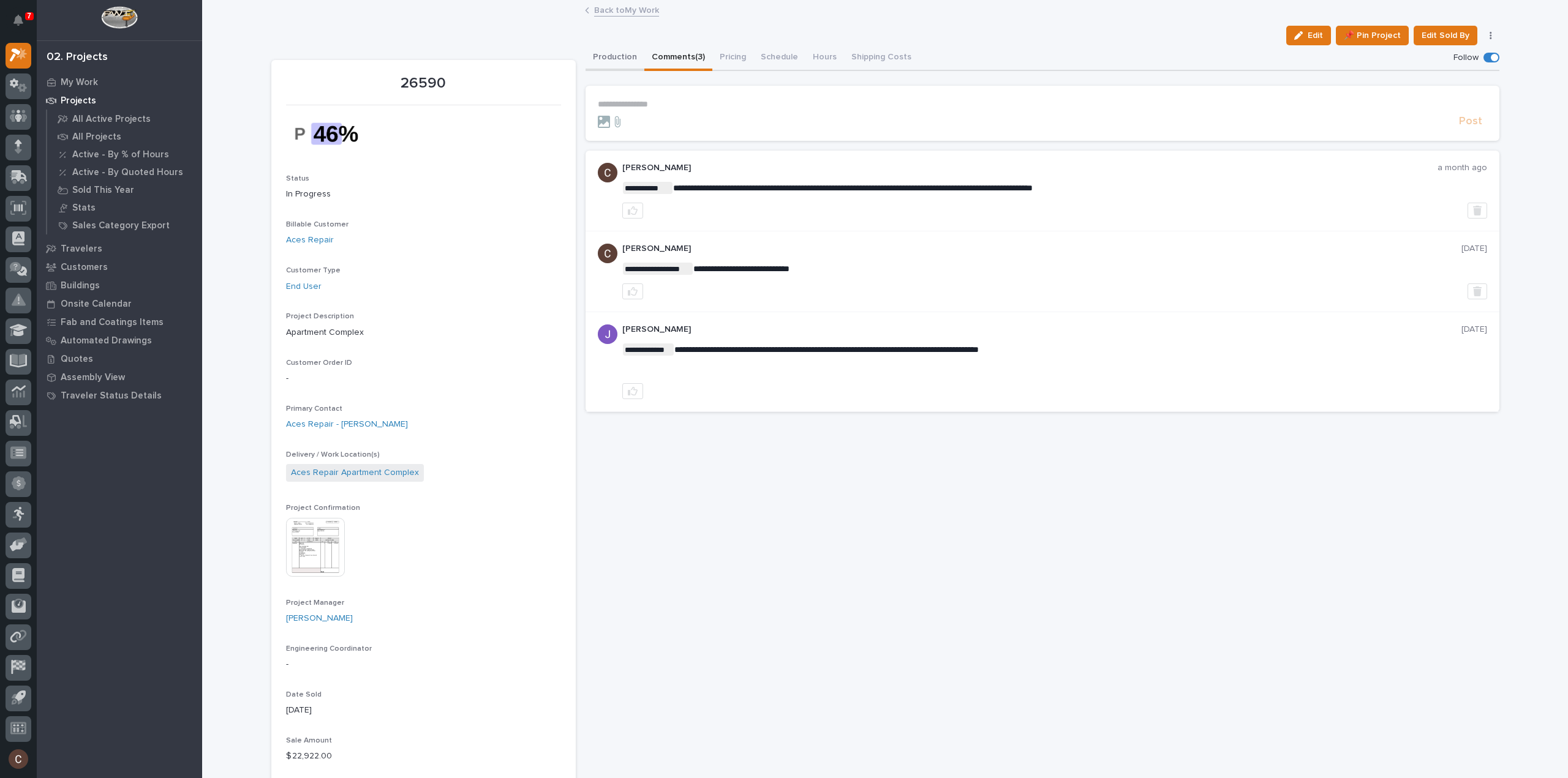
click at [595, 62] on button "Production" at bounding box center [615, 58] width 59 height 25
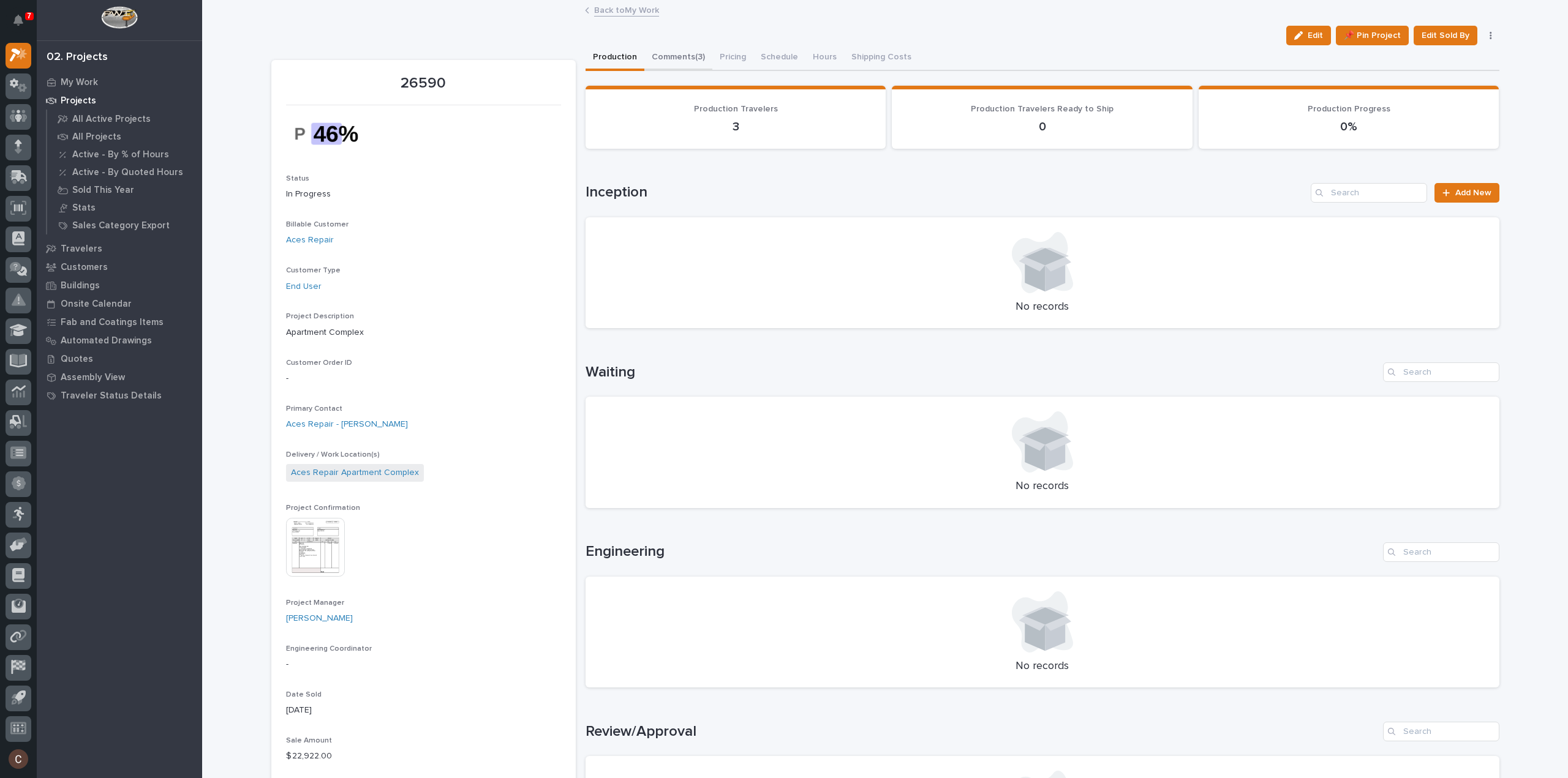
click at [689, 54] on button "Comments (3)" at bounding box center [678, 58] width 68 height 25
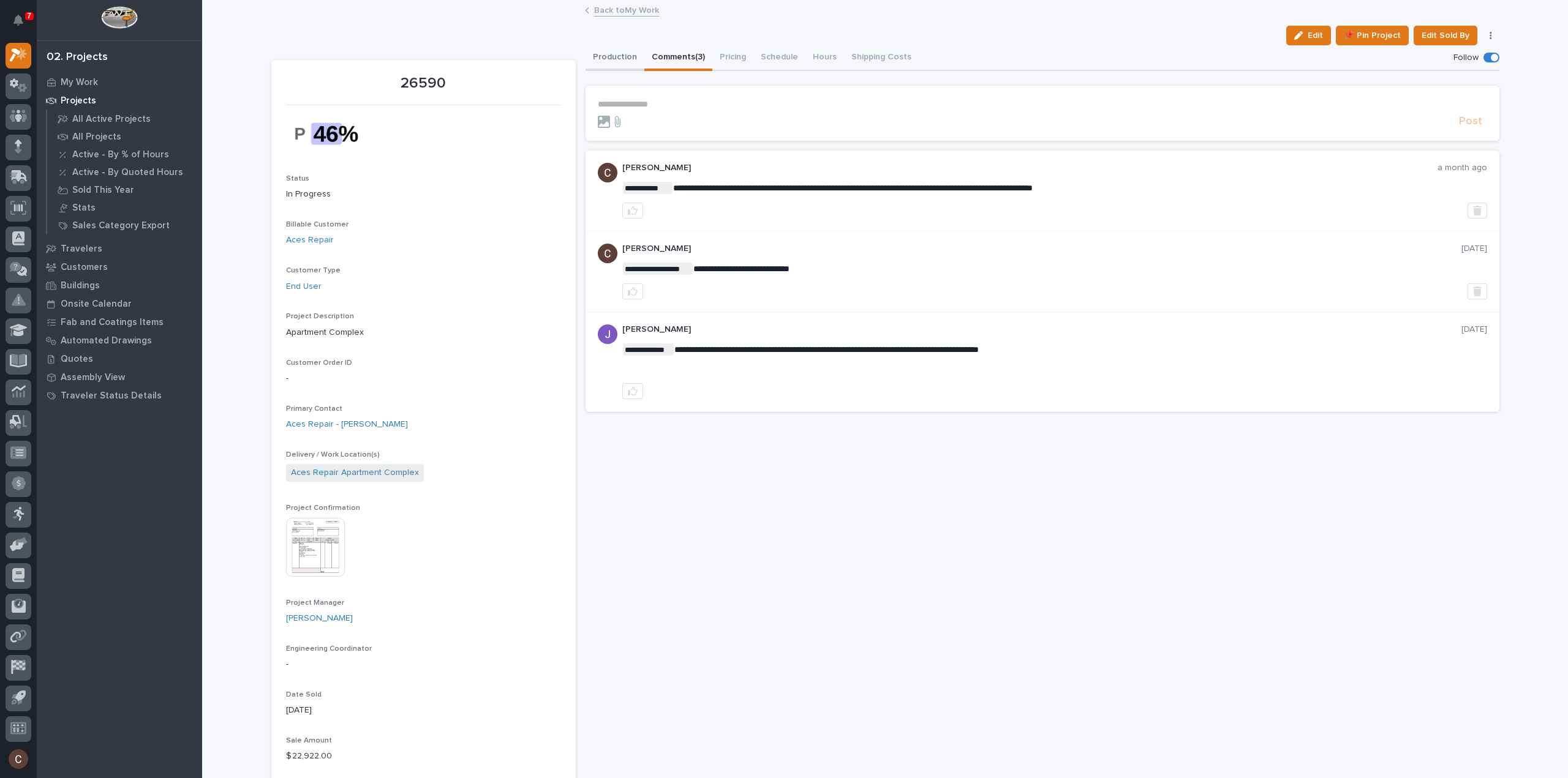
click at [608, 68] on button "Production" at bounding box center [615, 58] width 59 height 25
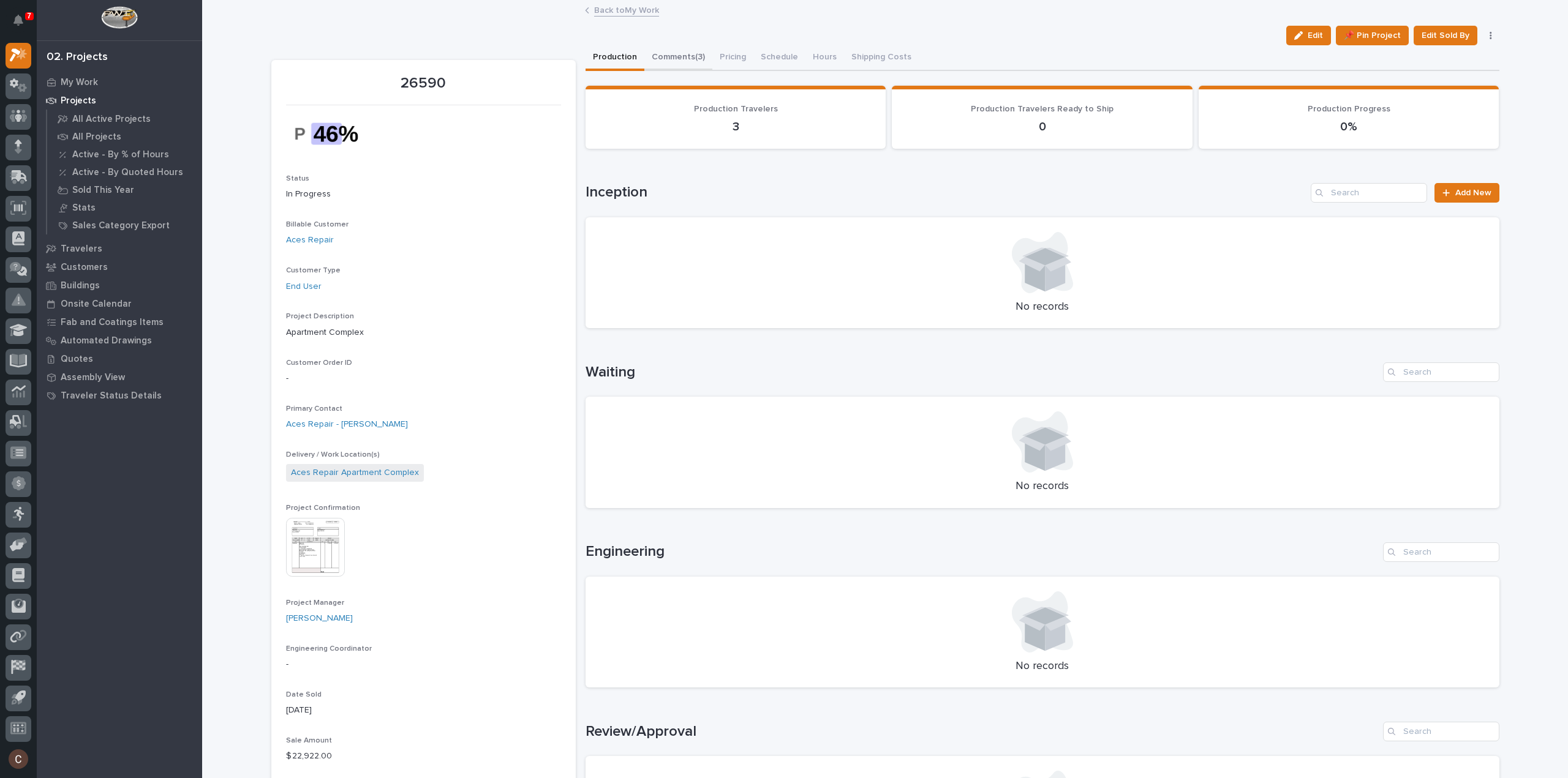
click at [675, 49] on button "Comments (3)" at bounding box center [678, 58] width 68 height 25
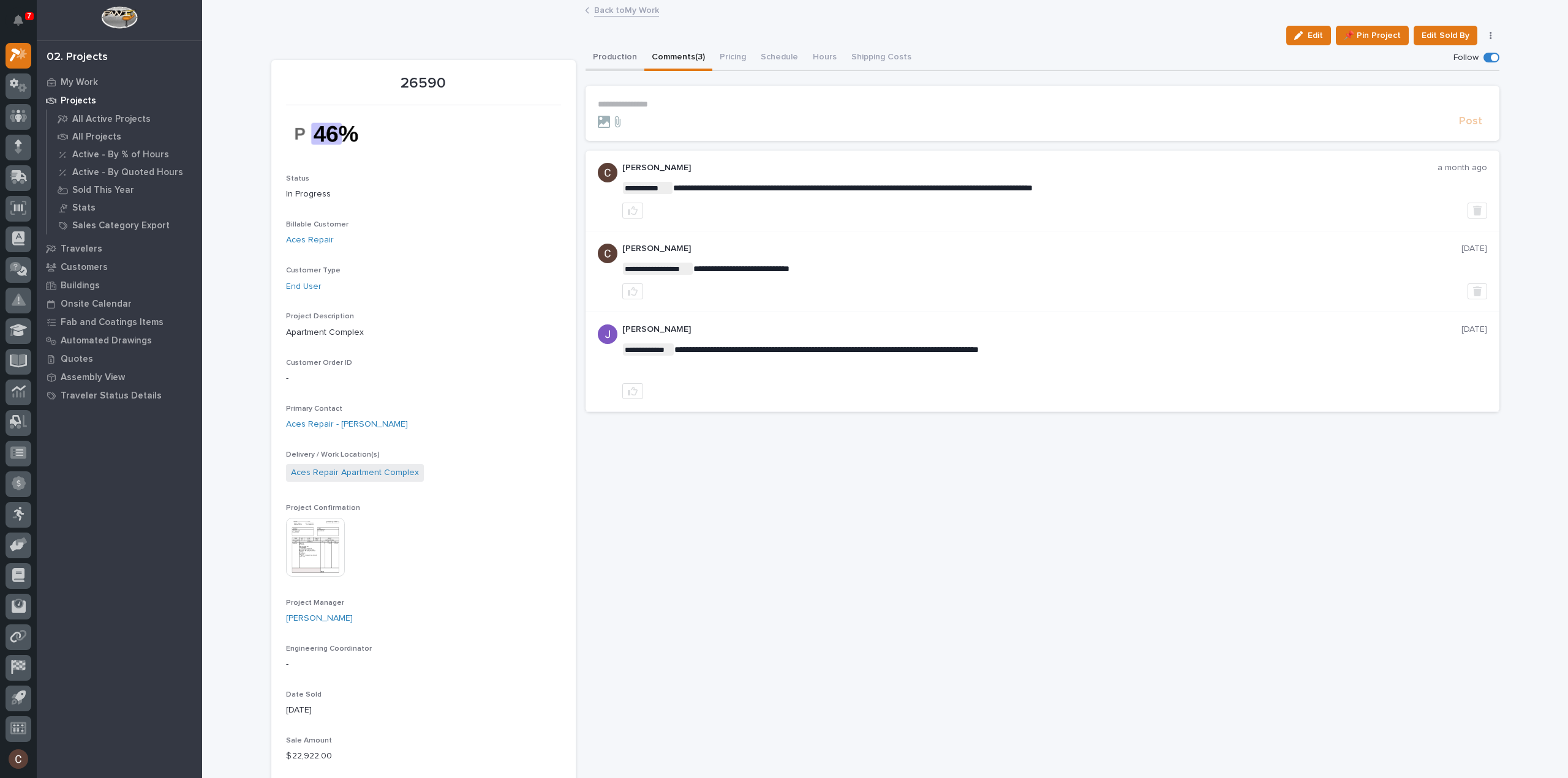
click at [607, 68] on button "Production" at bounding box center [615, 58] width 59 height 25
